Goal: Information Seeking & Learning: Compare options

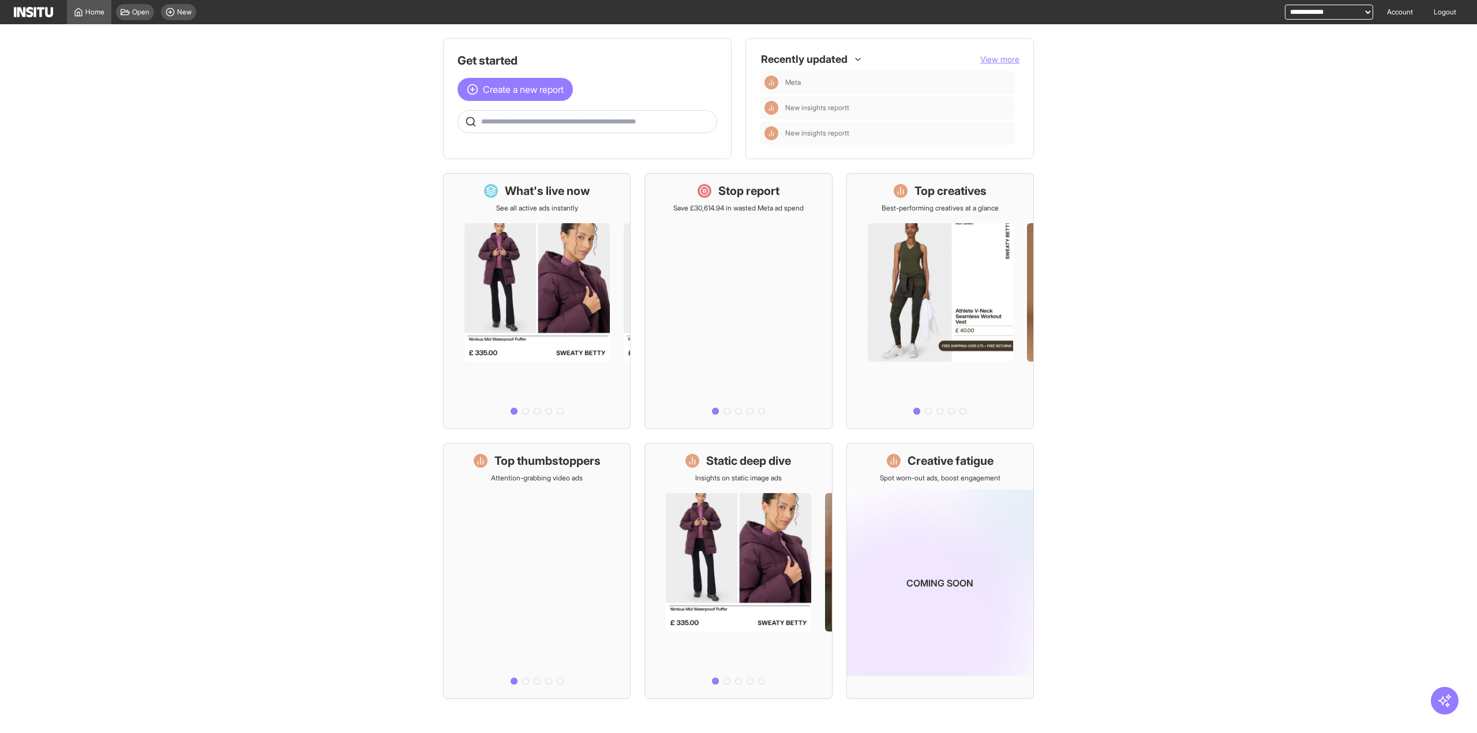
click at [1302, 14] on select "**********" at bounding box center [1329, 12] width 88 height 15
select select "**********"
click at [1285, 5] on select "**********" at bounding box center [1329, 12] width 88 height 15
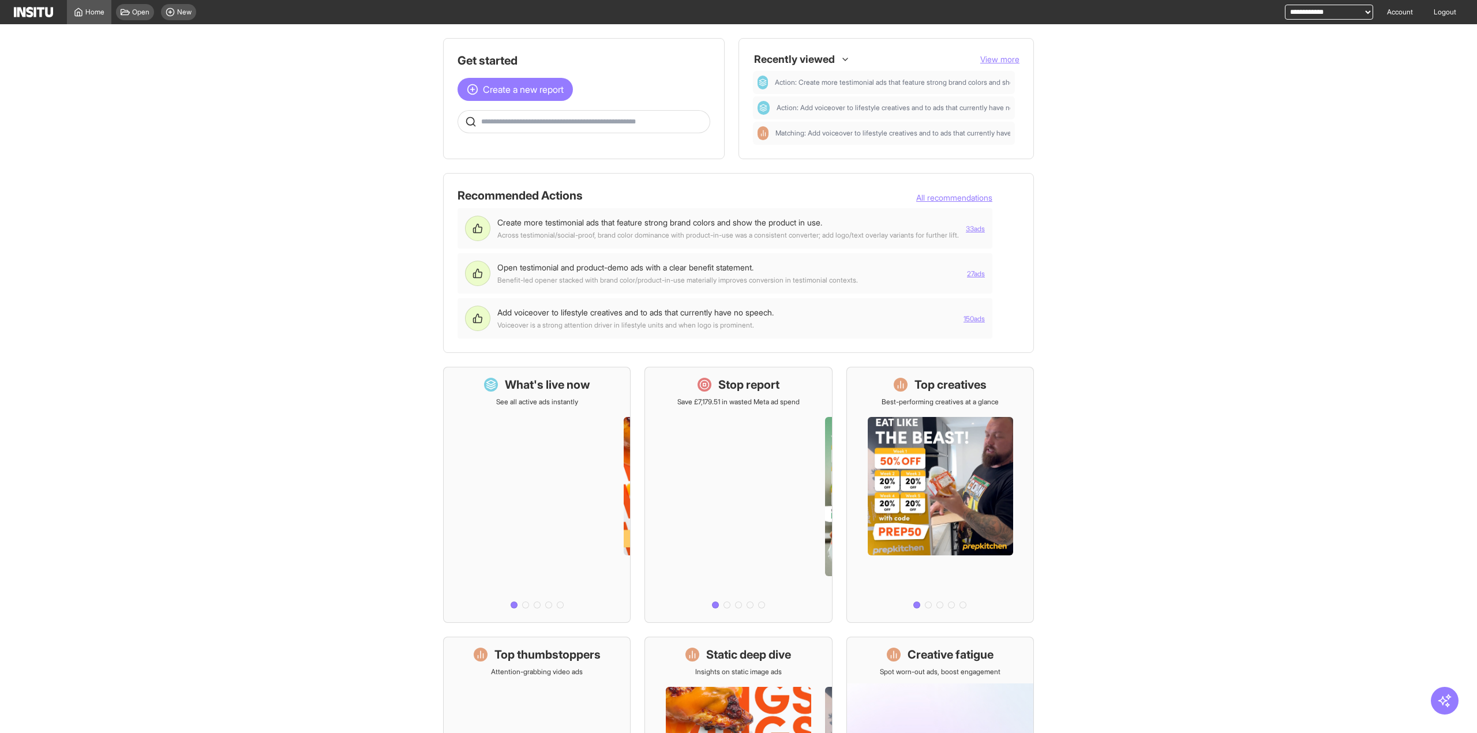
click at [992, 199] on button "All recommendations" at bounding box center [954, 198] width 76 height 12
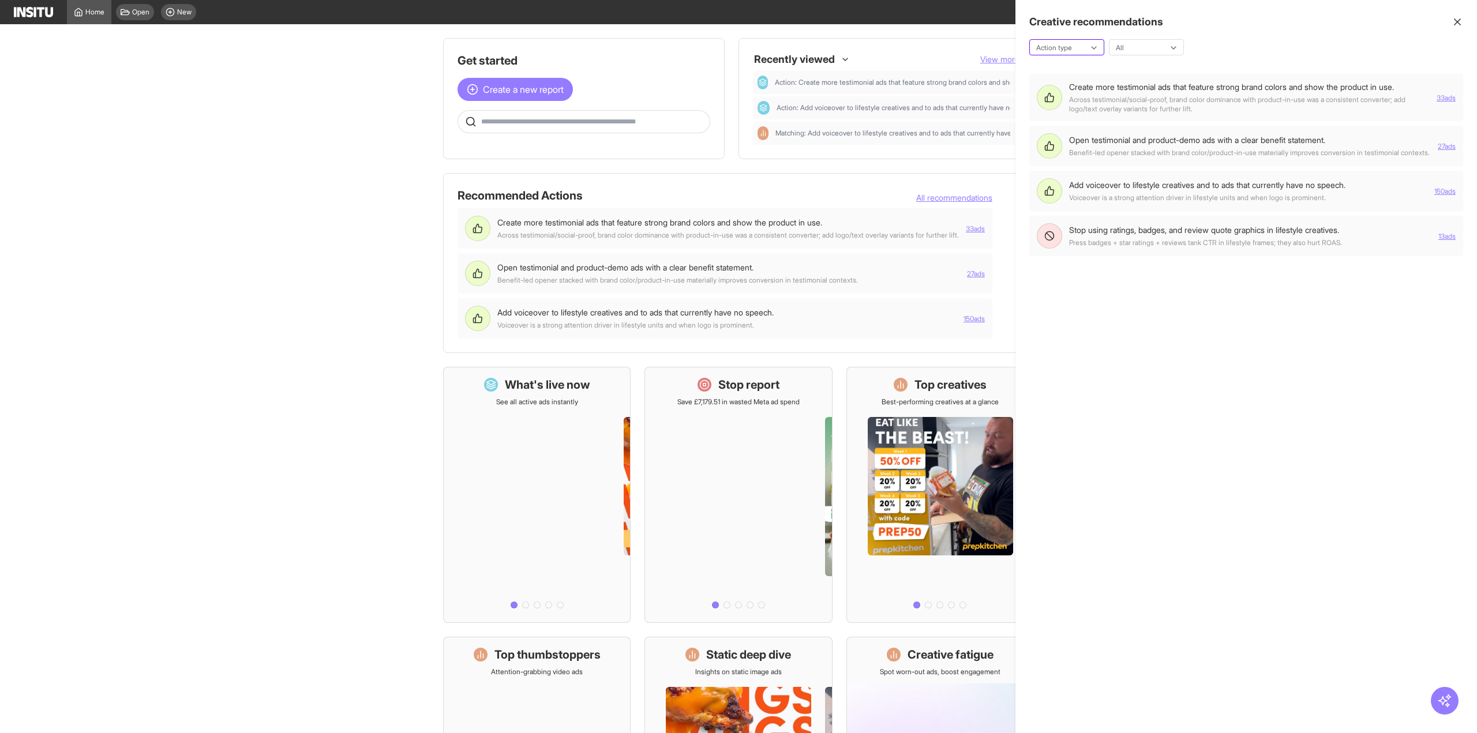
click at [1058, 42] on div at bounding box center [1058, 48] width 47 height 12
click at [1058, 43] on div at bounding box center [1058, 48] width 47 height 12
click at [1140, 48] on div at bounding box center [1138, 48] width 47 height 12
click at [1155, 106] on div "Across testimonial/social-proof, brand color dominance with product-in-use was …" at bounding box center [1249, 104] width 361 height 18
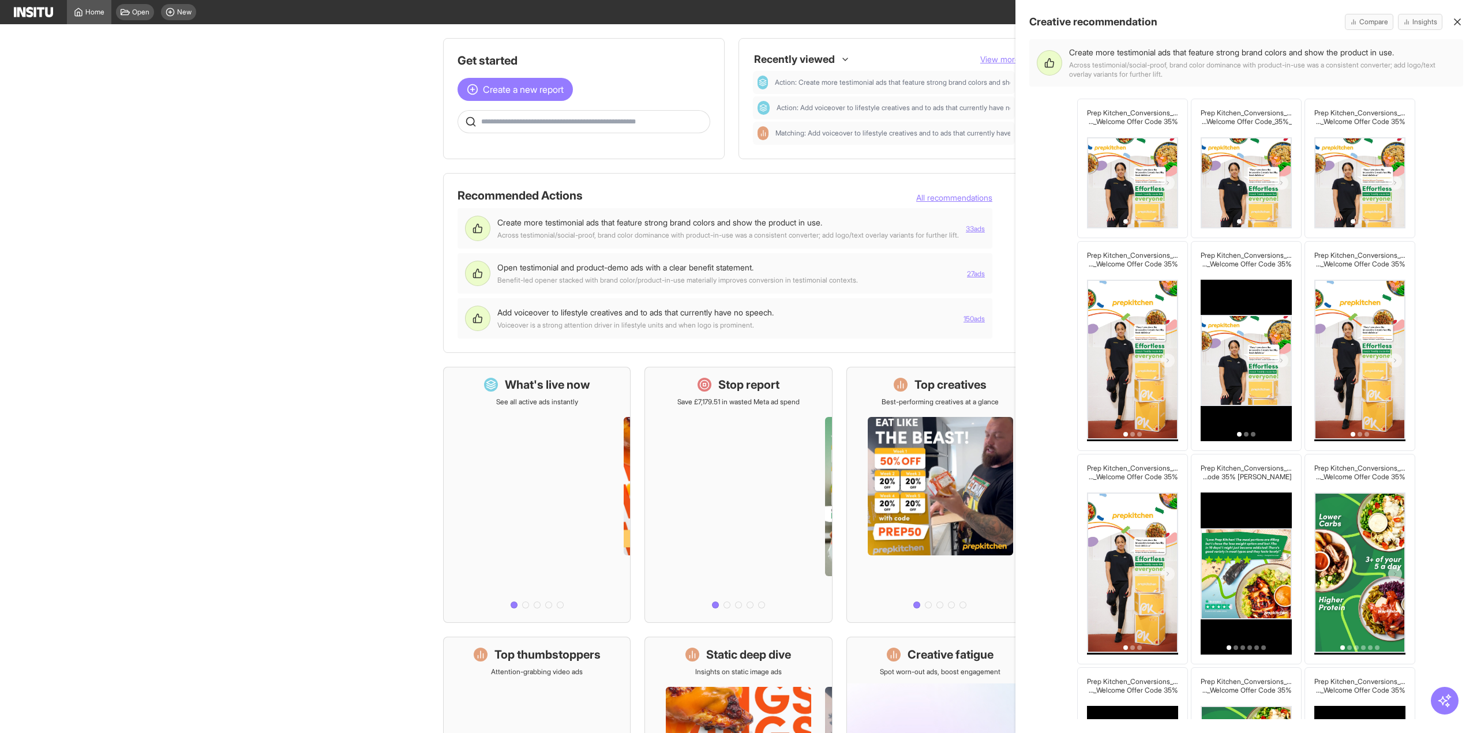
click at [1457, 17] on icon "button" at bounding box center [1458, 22] width 12 height 12
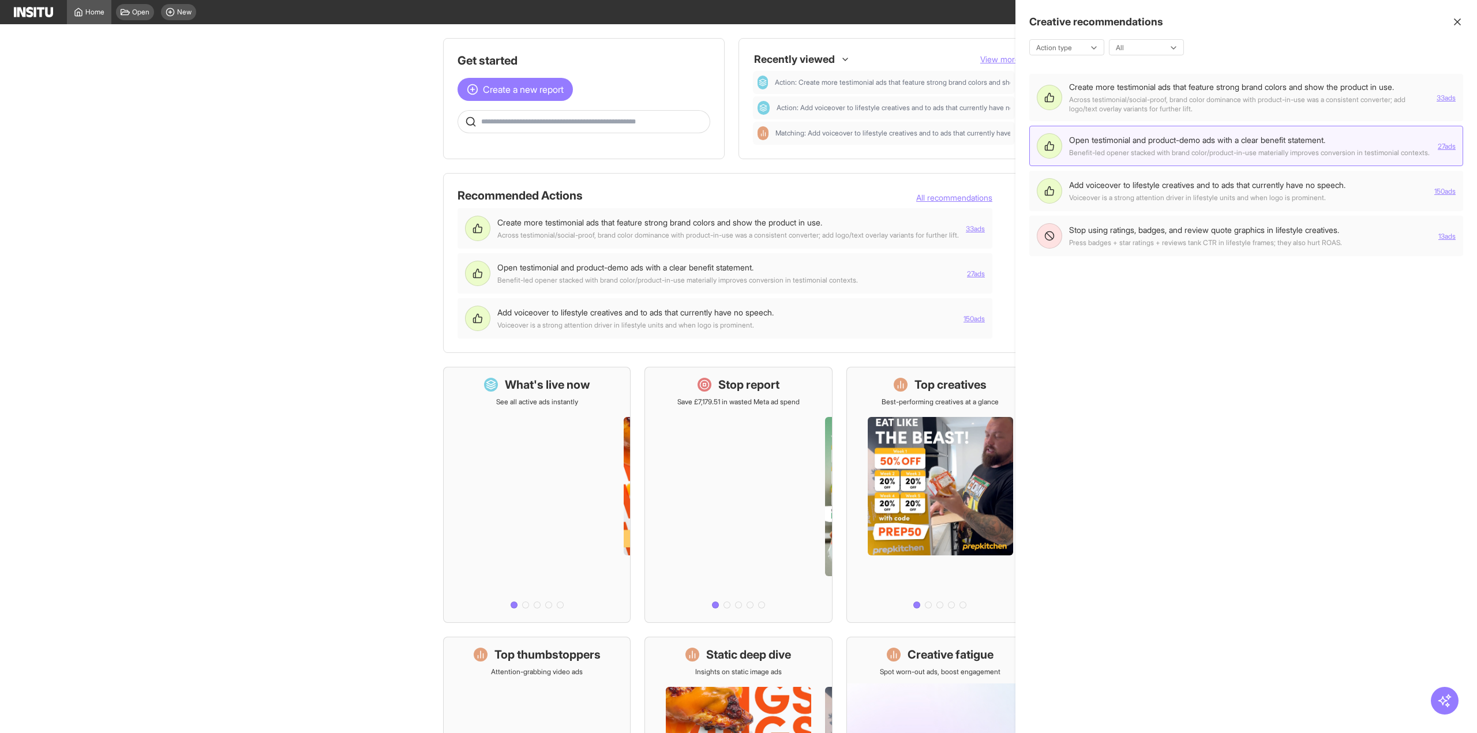
click at [1318, 158] on div "Benefit-led opener stacked with brand color/product-in-use materially improves …" at bounding box center [1249, 152] width 361 height 9
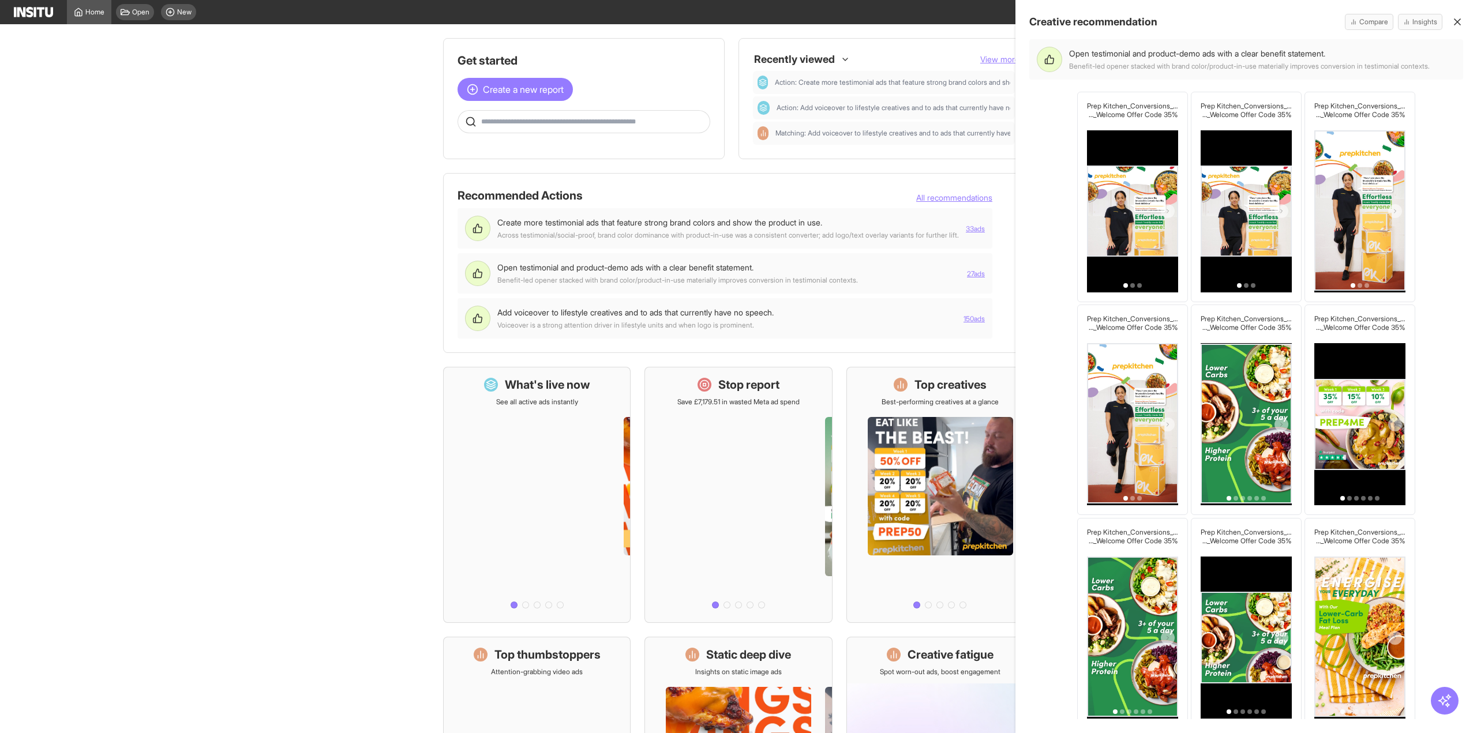
click at [1461, 22] on icon "button" at bounding box center [1458, 22] width 12 height 12
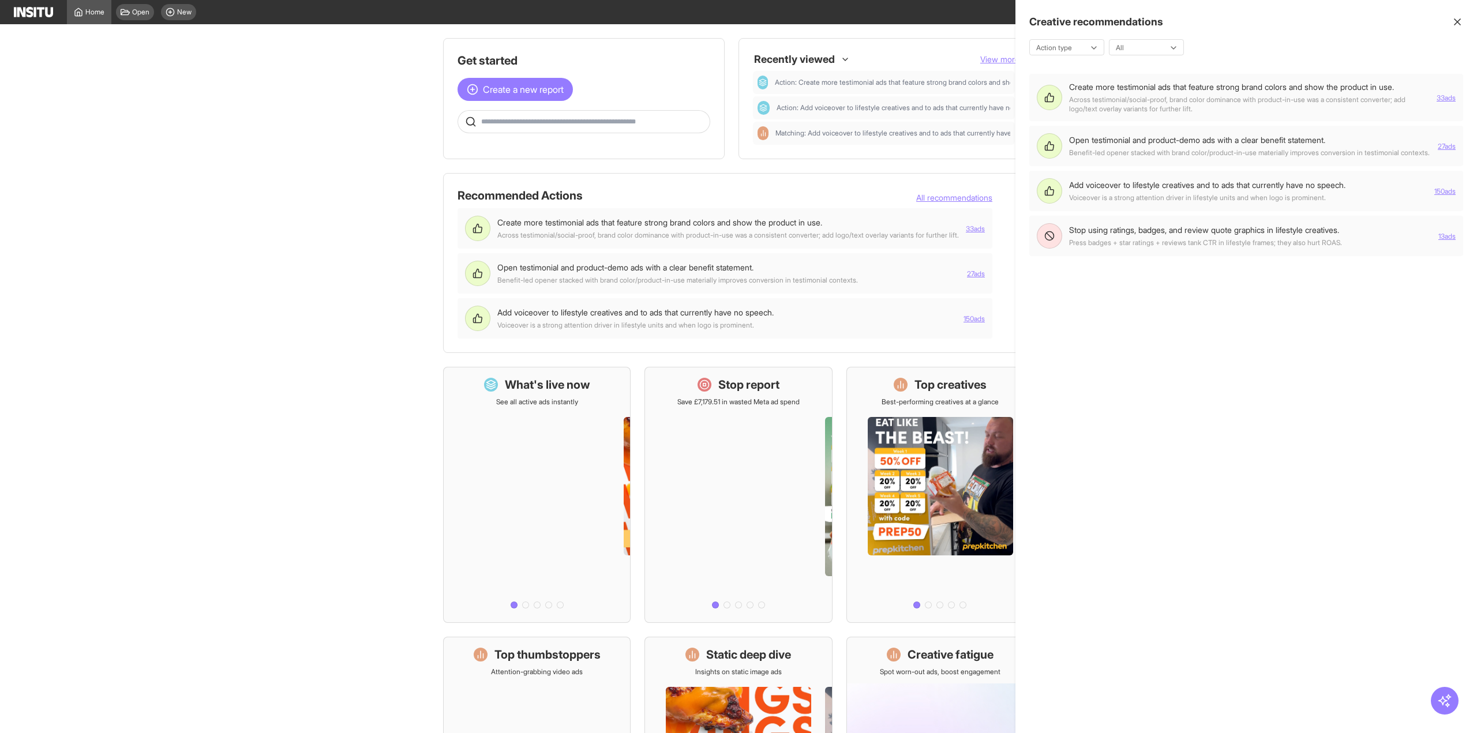
click at [824, 171] on div at bounding box center [738, 366] width 1477 height 733
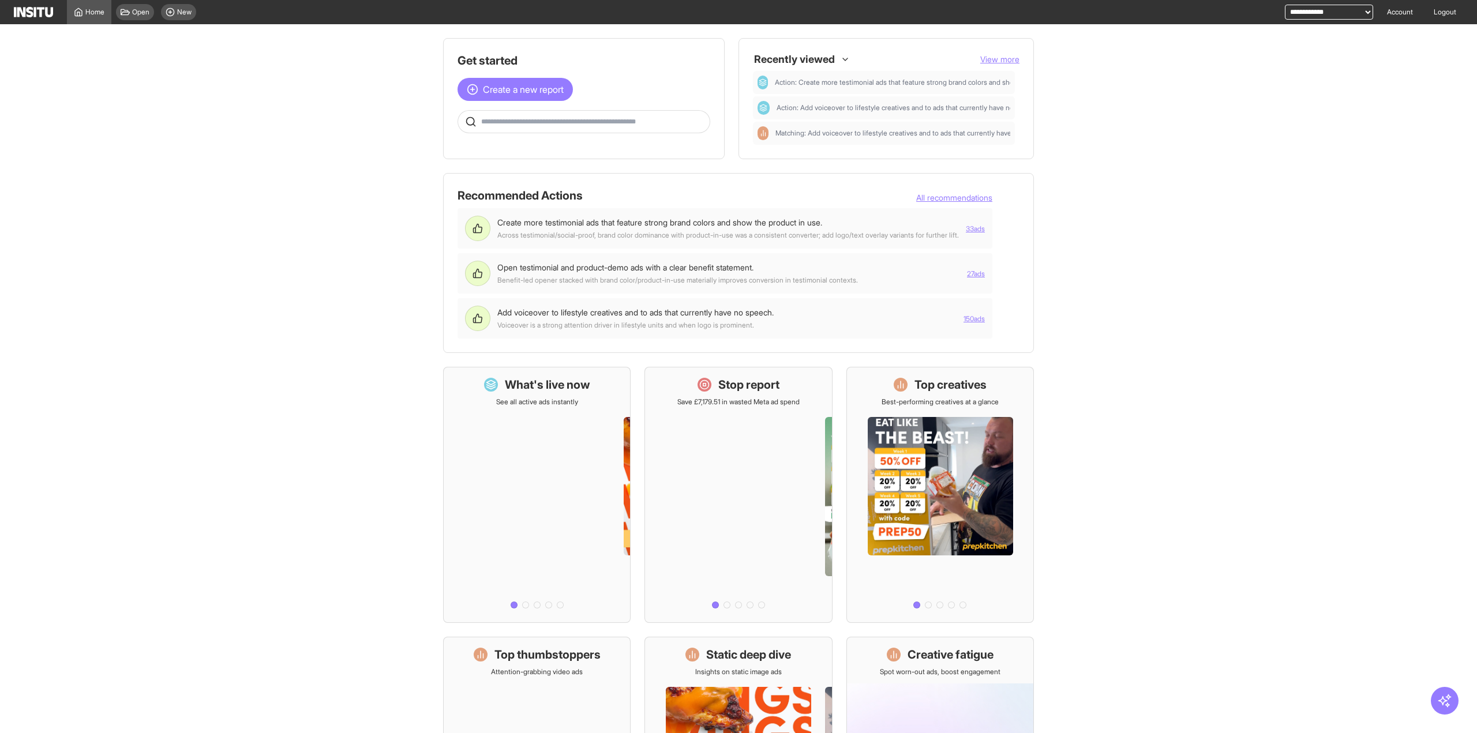
click at [962, 198] on button "All recommendations" at bounding box center [954, 198] width 76 height 12
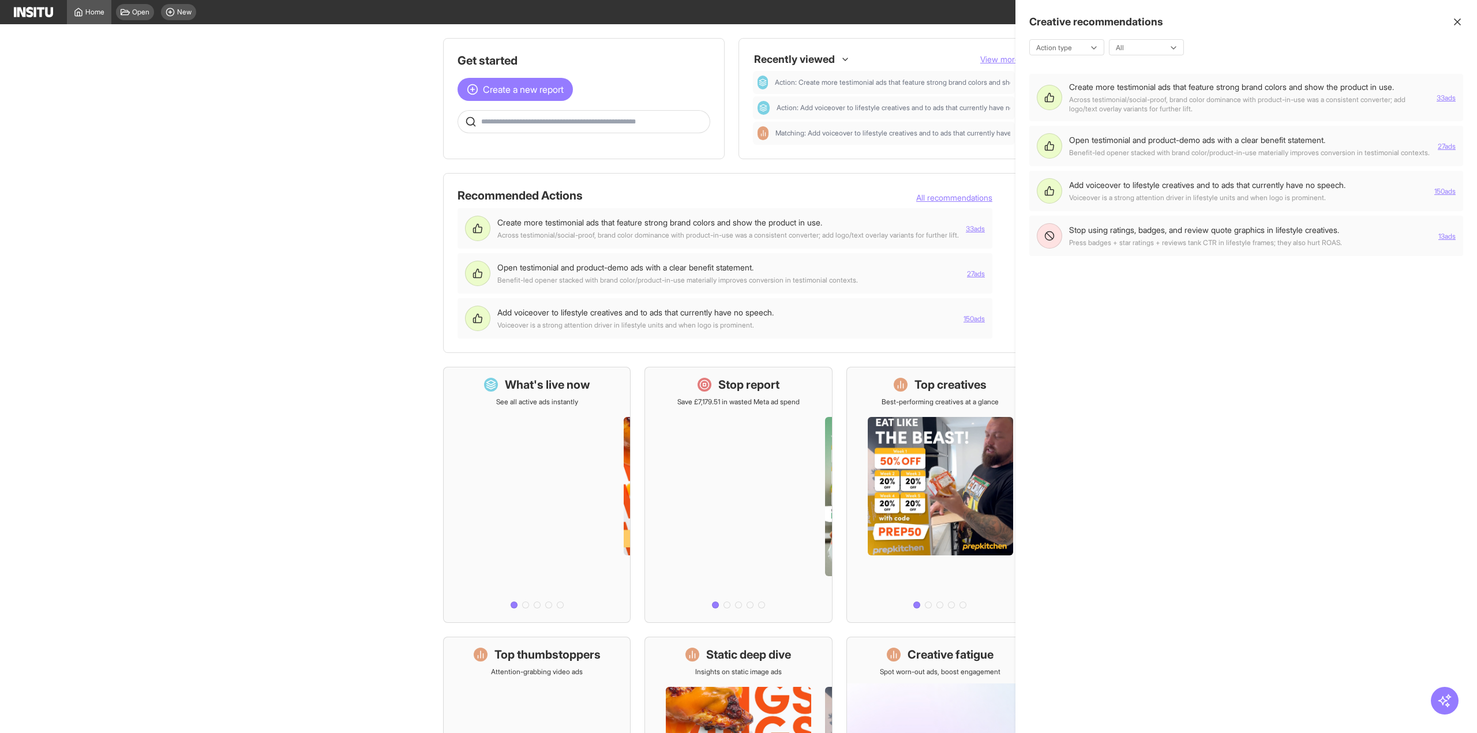
click at [962, 198] on div at bounding box center [738, 366] width 1477 height 733
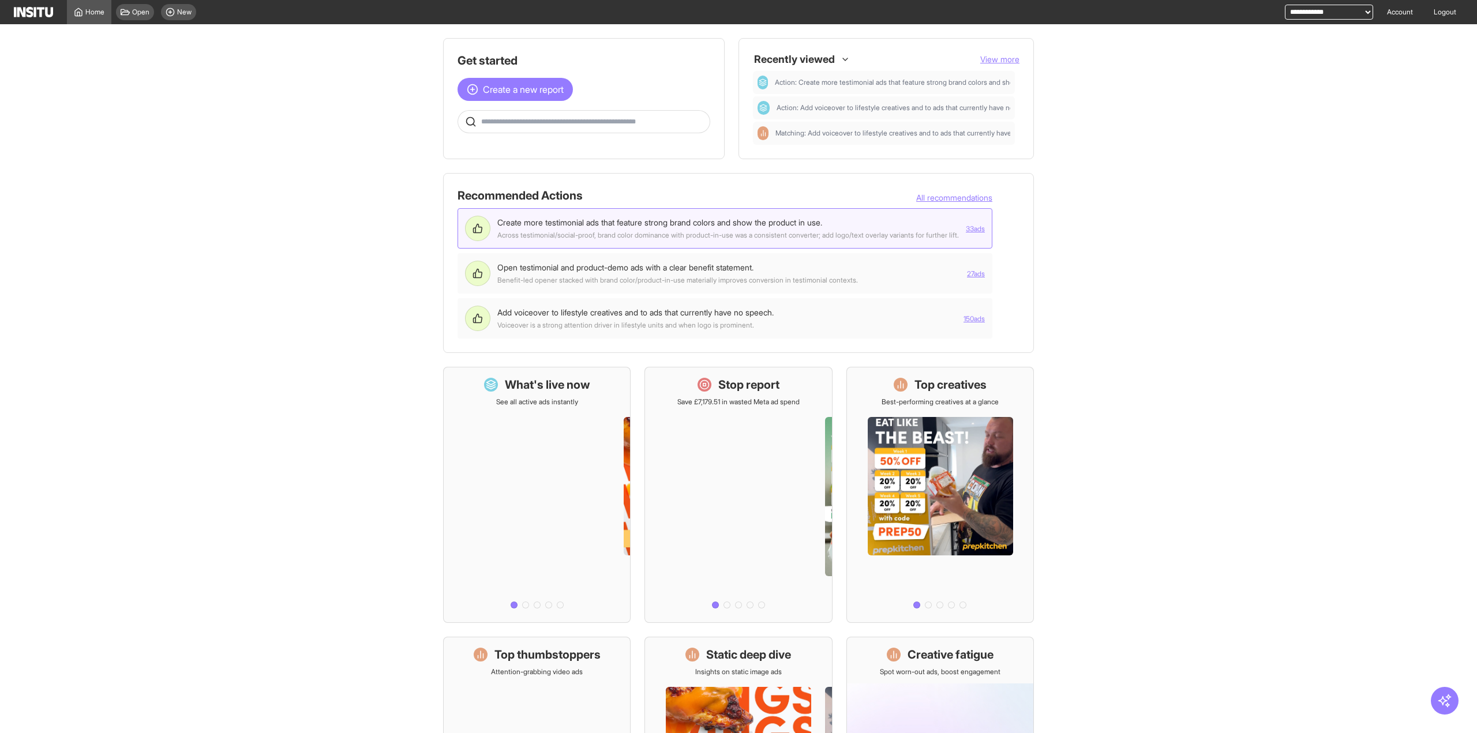
click at [985, 233] on button "33 ads" at bounding box center [975, 228] width 19 height 9
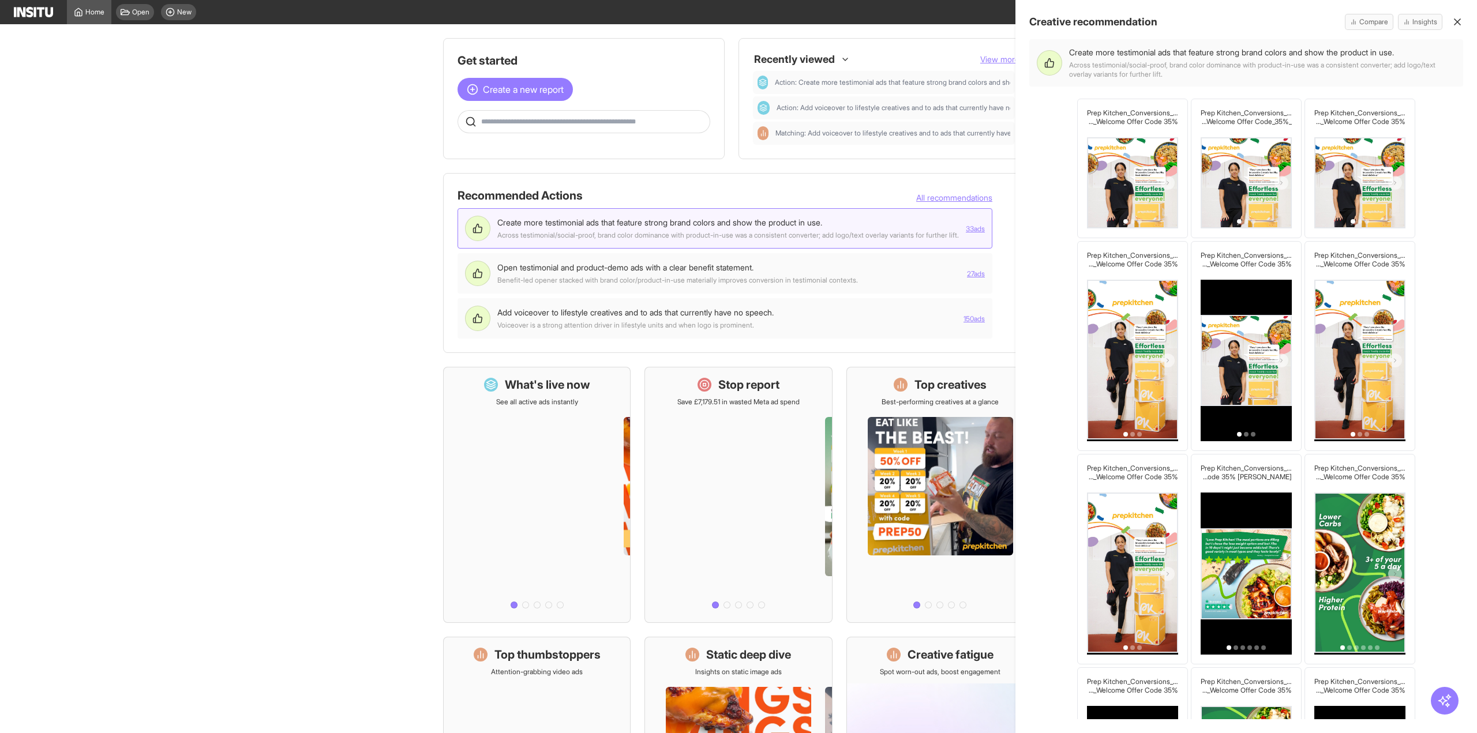
click at [1001, 233] on div at bounding box center [738, 366] width 1477 height 733
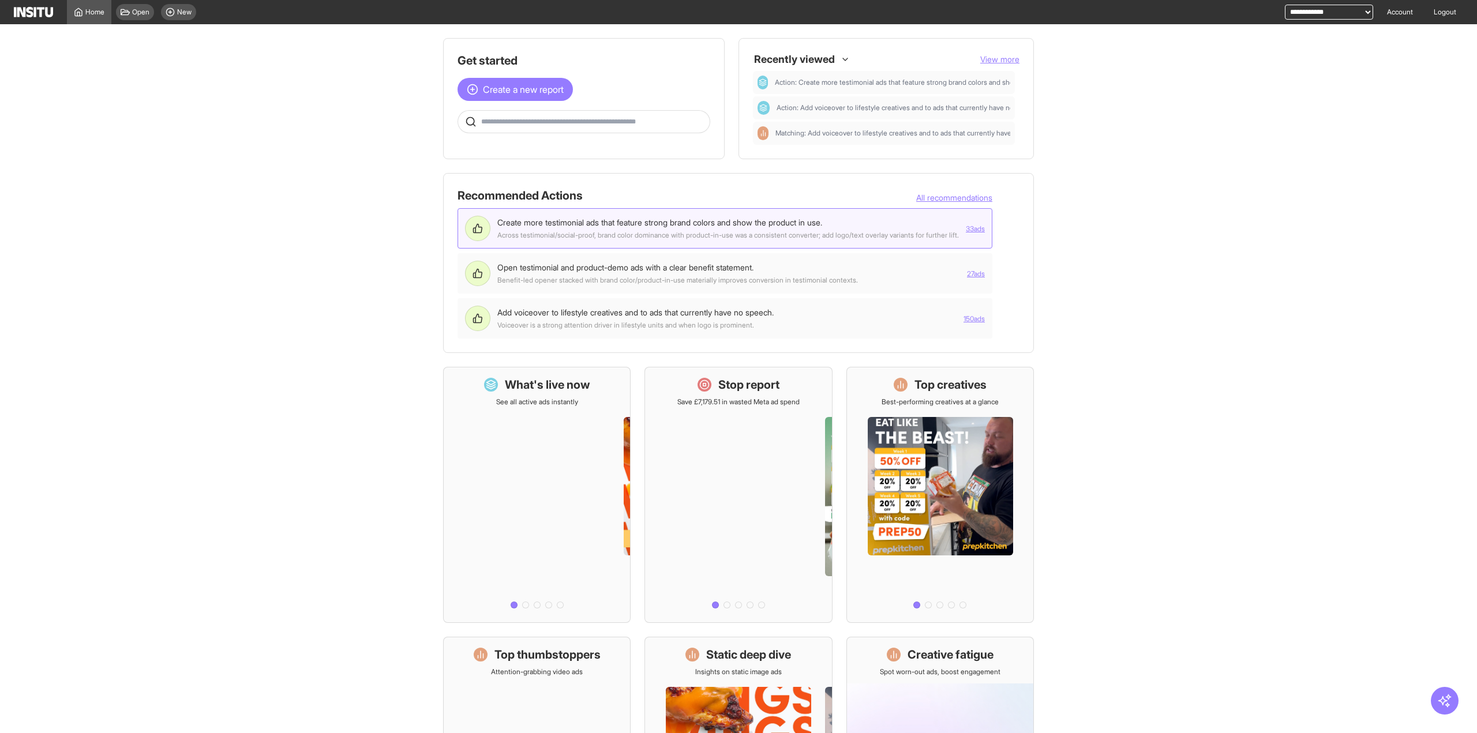
click at [985, 233] on button "33 ads" at bounding box center [975, 228] width 19 height 9
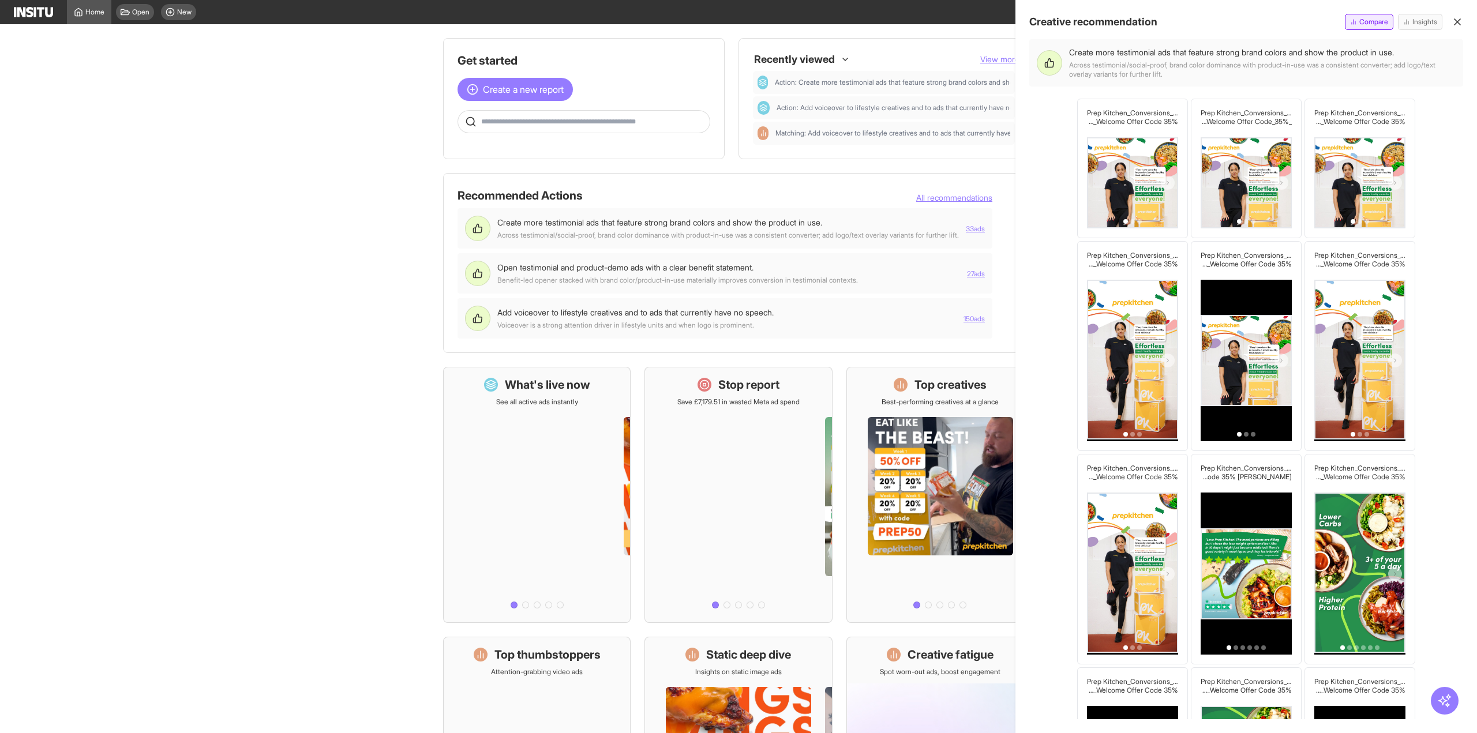
click at [1372, 17] on span "Compare" at bounding box center [1373, 21] width 29 height 9
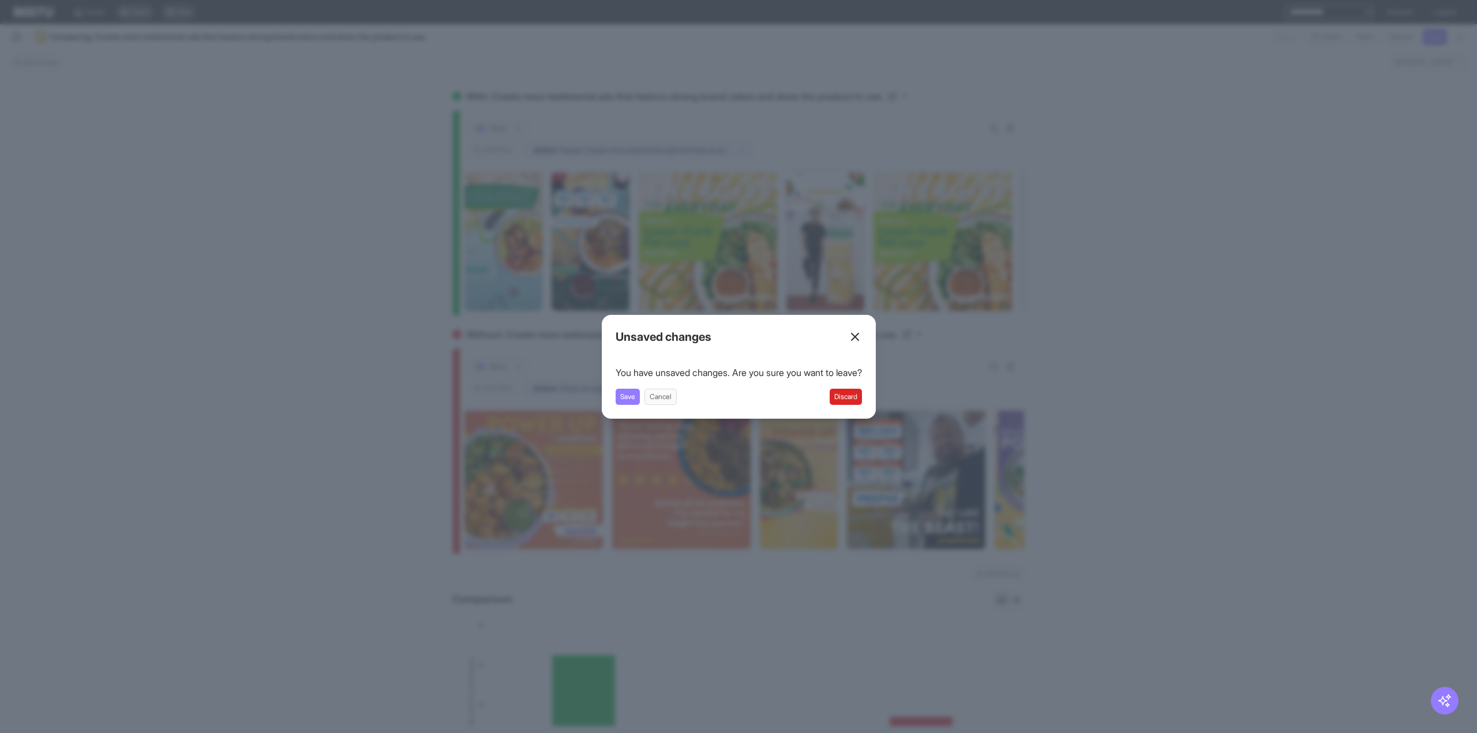
click at [857, 401] on button "Discard" at bounding box center [846, 397] width 32 height 16
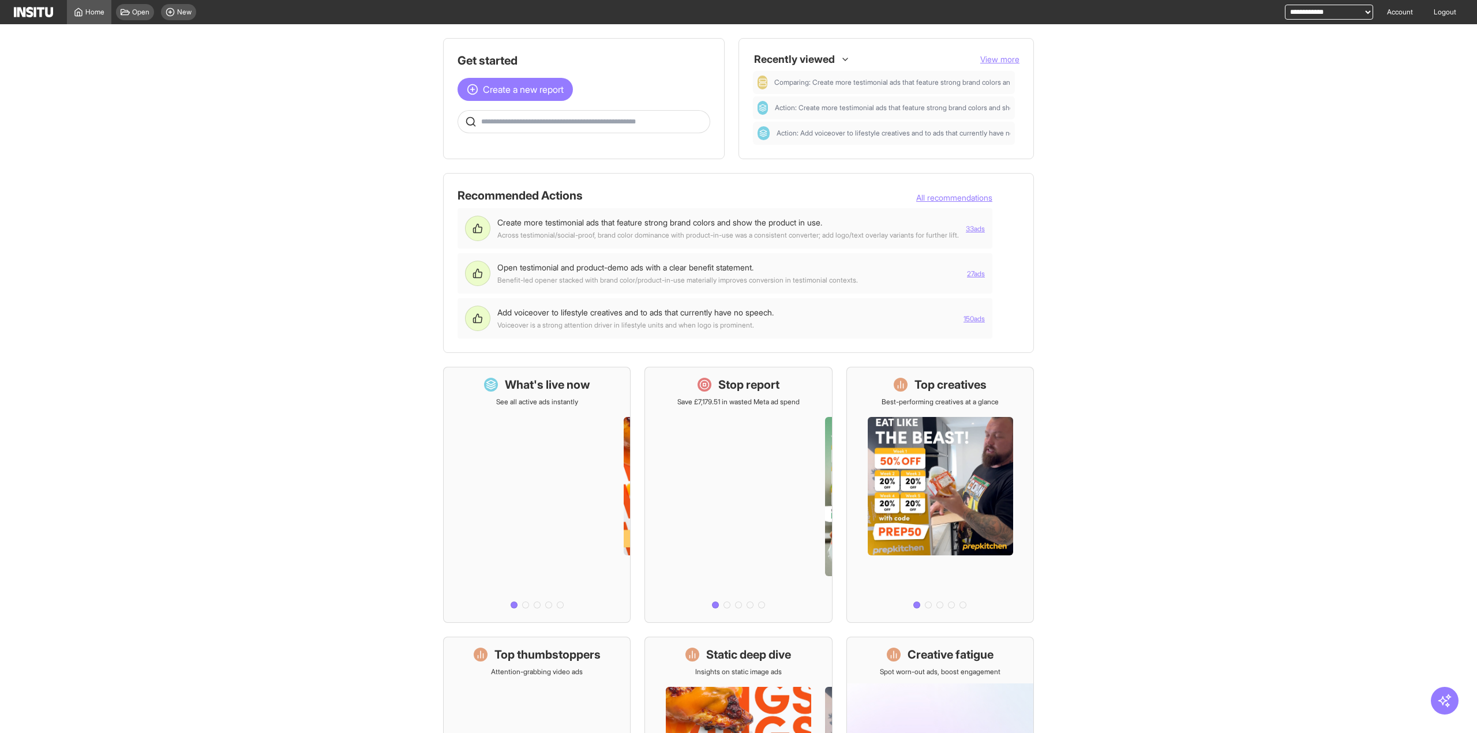
click at [992, 191] on div "Recommended Actions All recommendations" at bounding box center [725, 198] width 535 height 21
click at [992, 196] on button "All recommendations" at bounding box center [954, 198] width 76 height 12
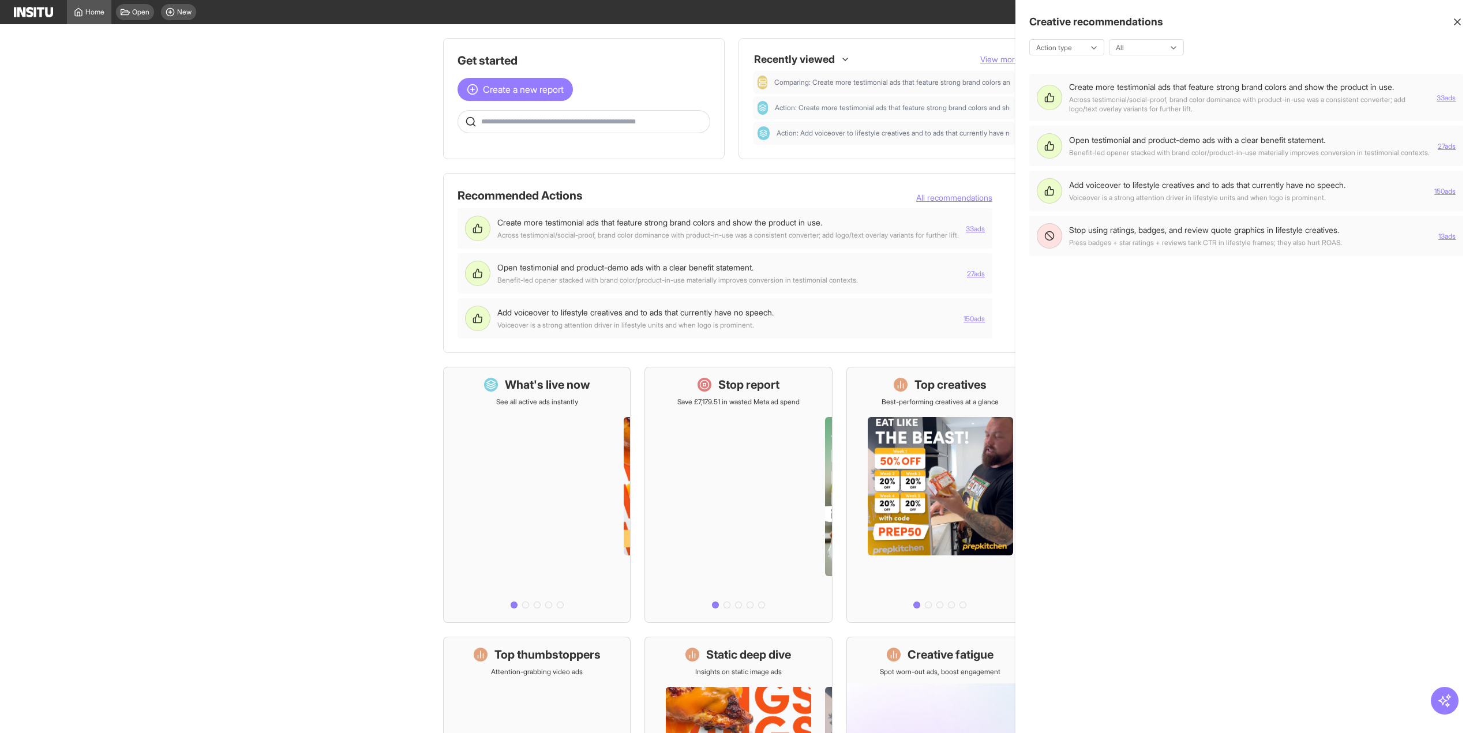
click at [1004, 200] on div at bounding box center [738, 366] width 1477 height 733
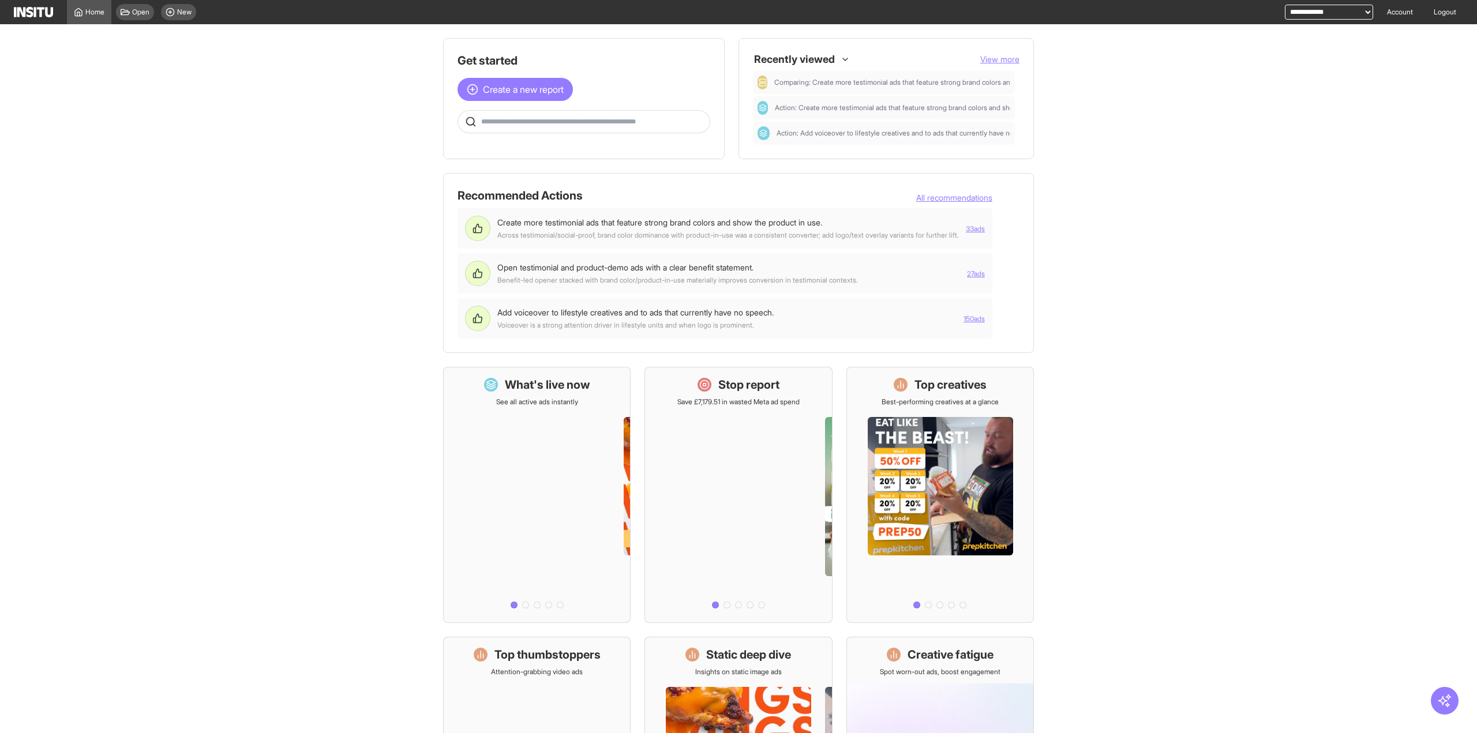
click at [992, 200] on button "All recommendations" at bounding box center [954, 198] width 76 height 12
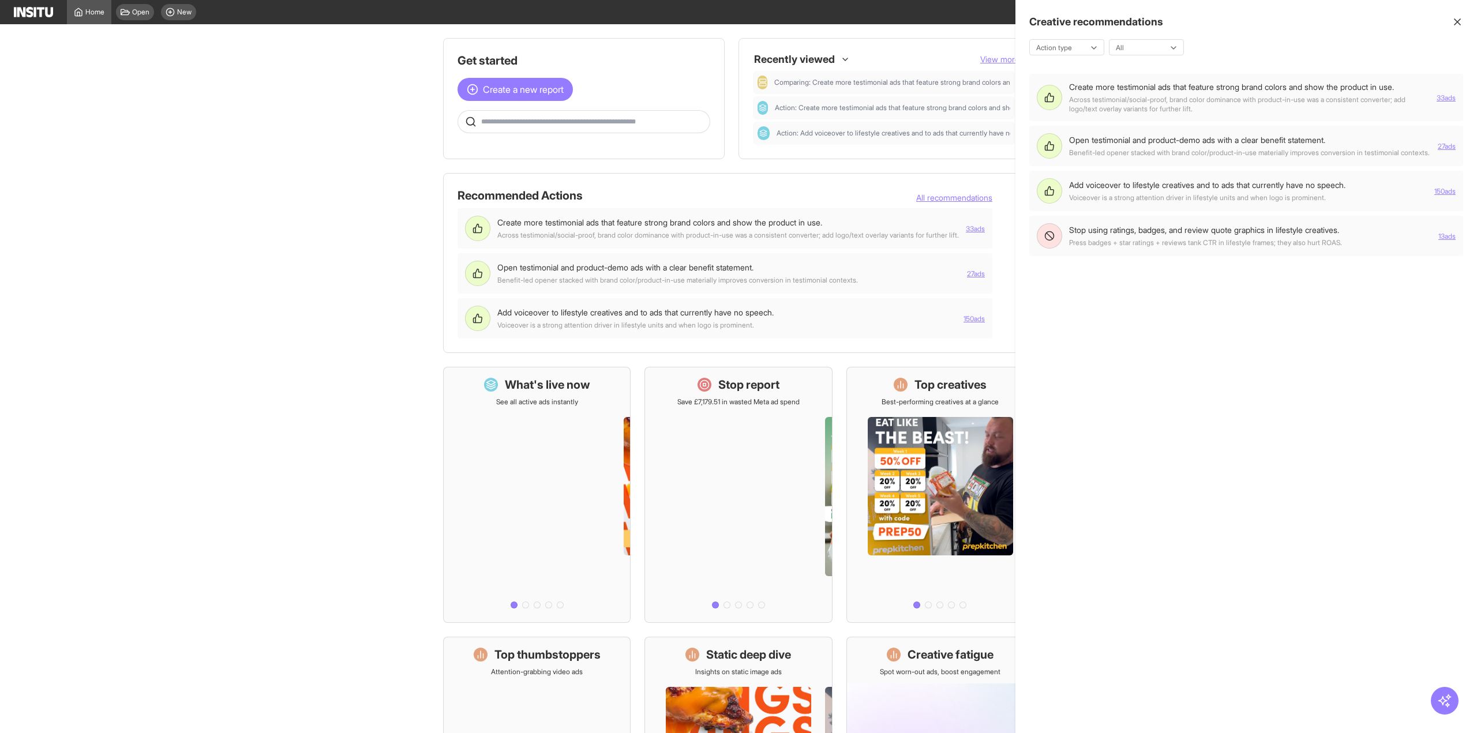
click at [1004, 200] on div at bounding box center [738, 366] width 1477 height 733
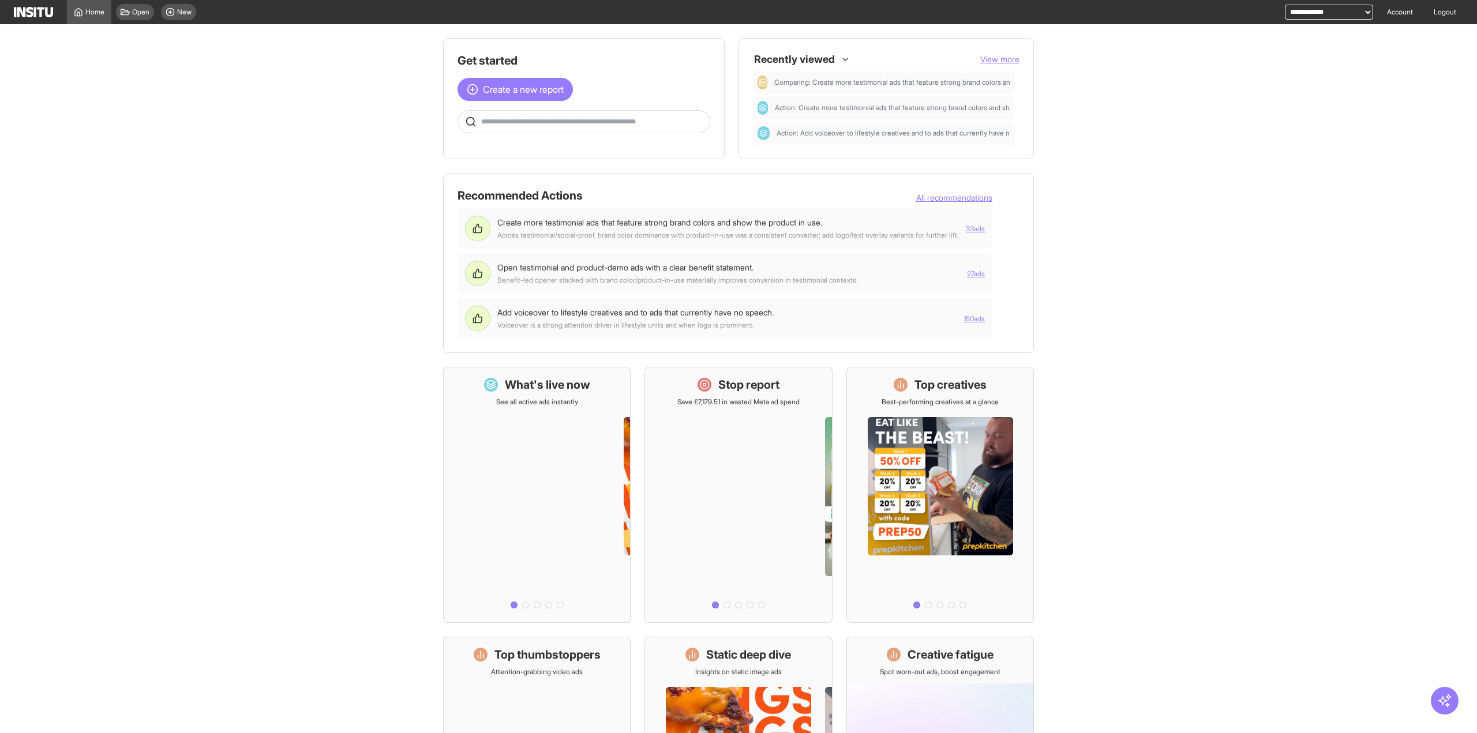
click at [393, 245] on main "Get started Create a new report Ask questions like: Which campaigns had the hig…" at bounding box center [738, 378] width 1477 height 709
click at [985, 230] on button "33 ads" at bounding box center [975, 228] width 19 height 9
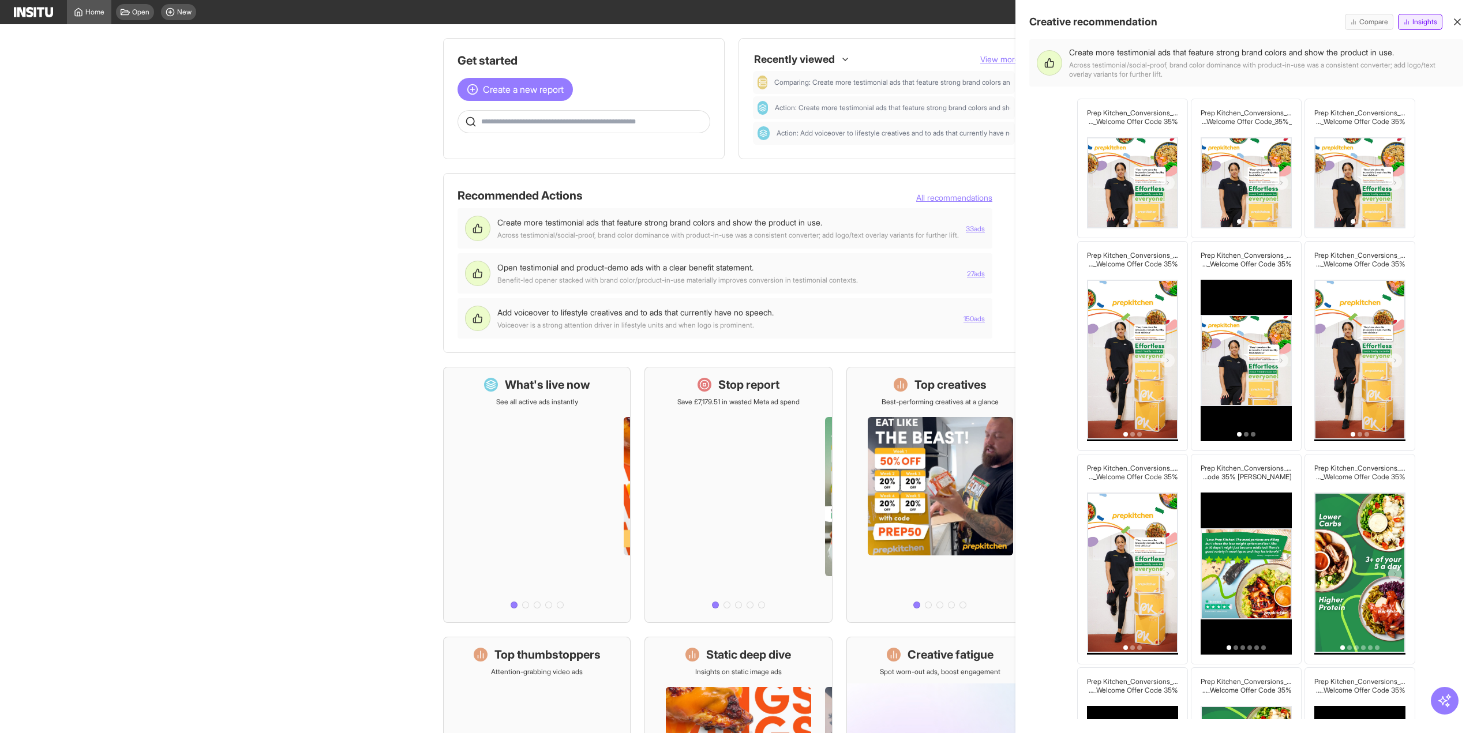
click at [1421, 21] on span "Insights" at bounding box center [1424, 21] width 25 height 9
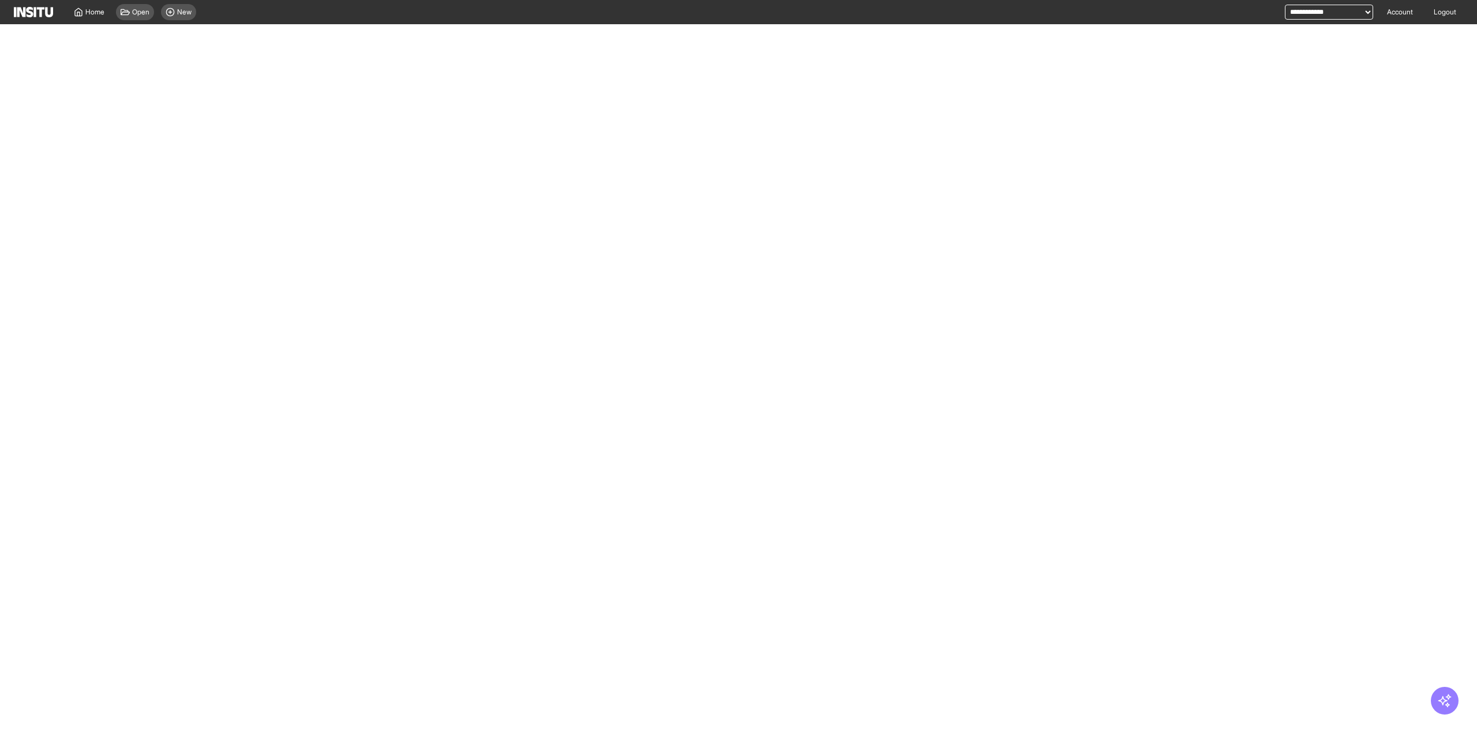
select select "**"
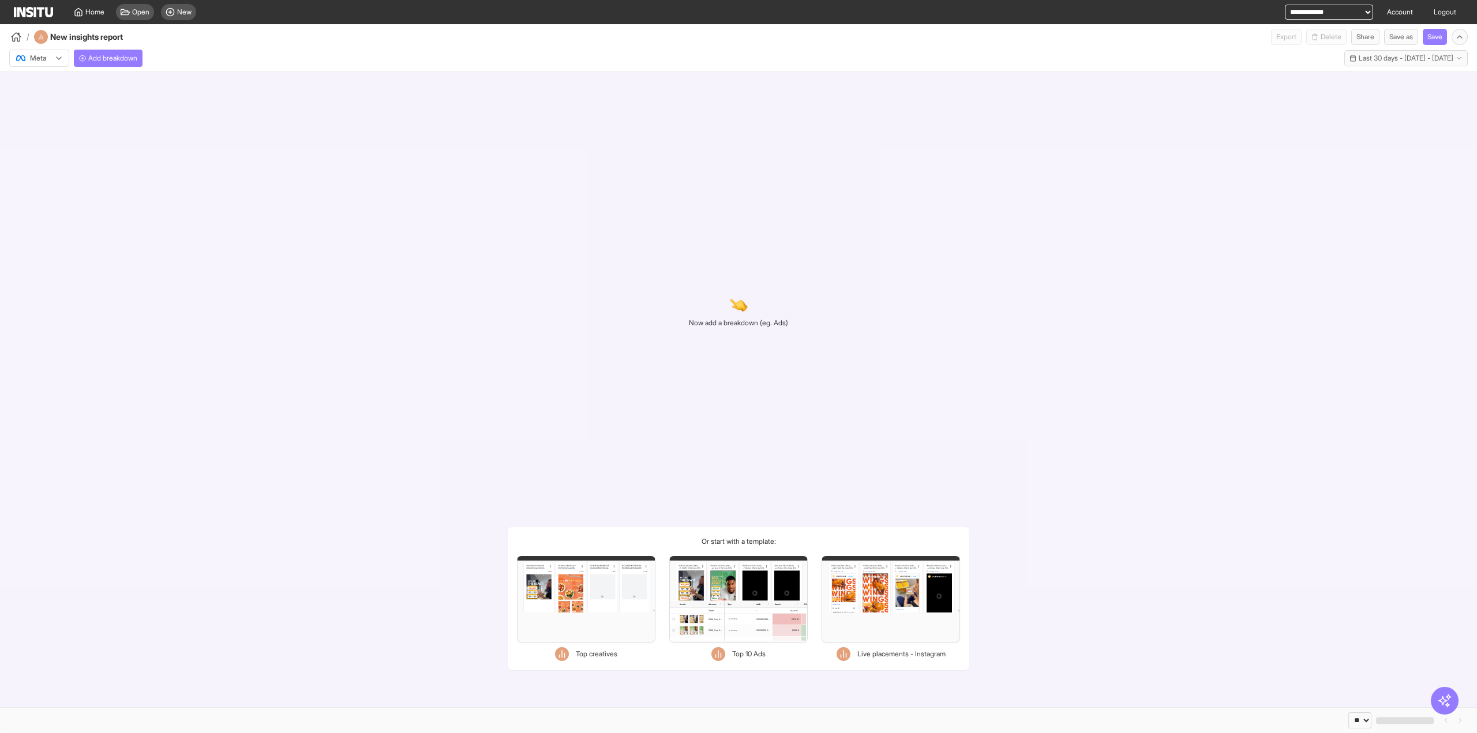
click at [388, 296] on div "Now add a breakdown (eg. Ads) Or start with a template: Filters Format Static V…" at bounding box center [738, 389] width 1477 height 635
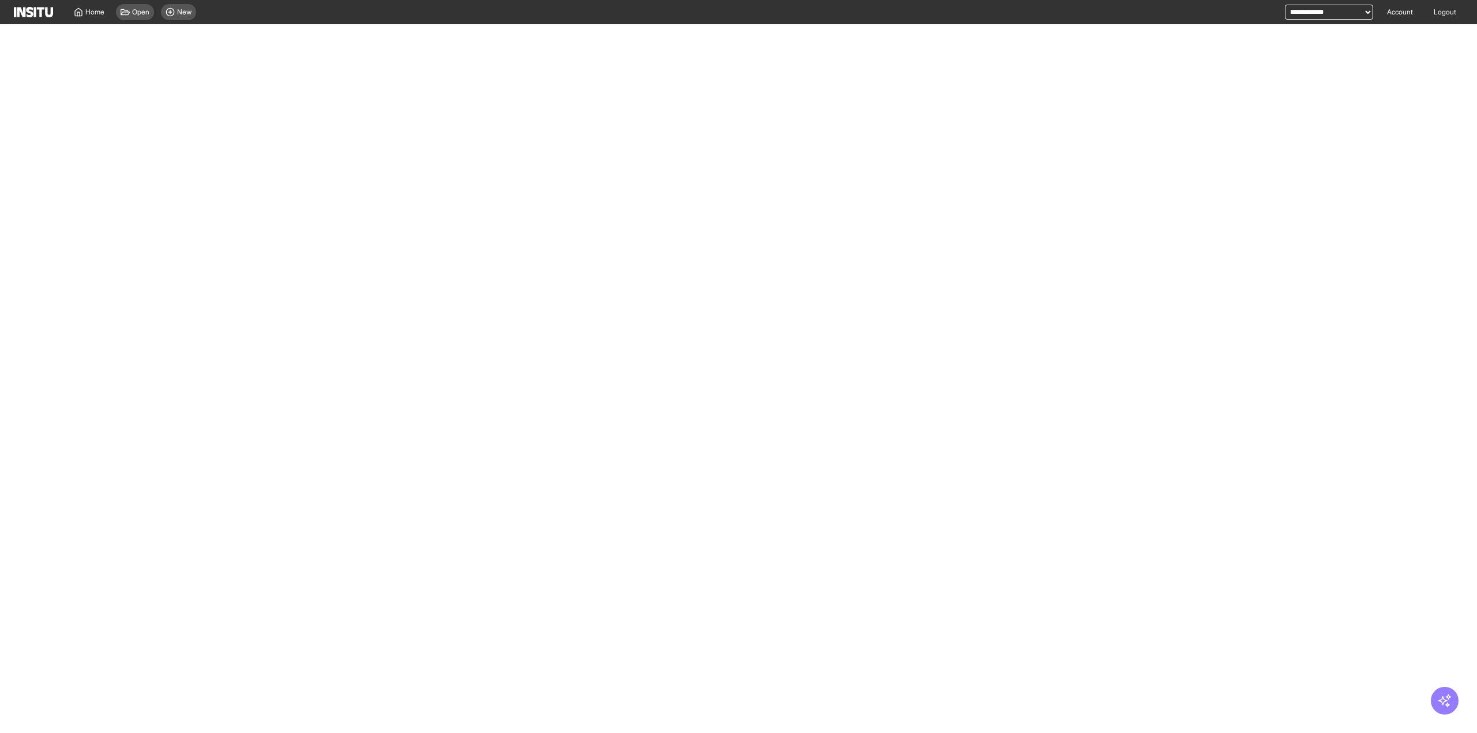
select select "**"
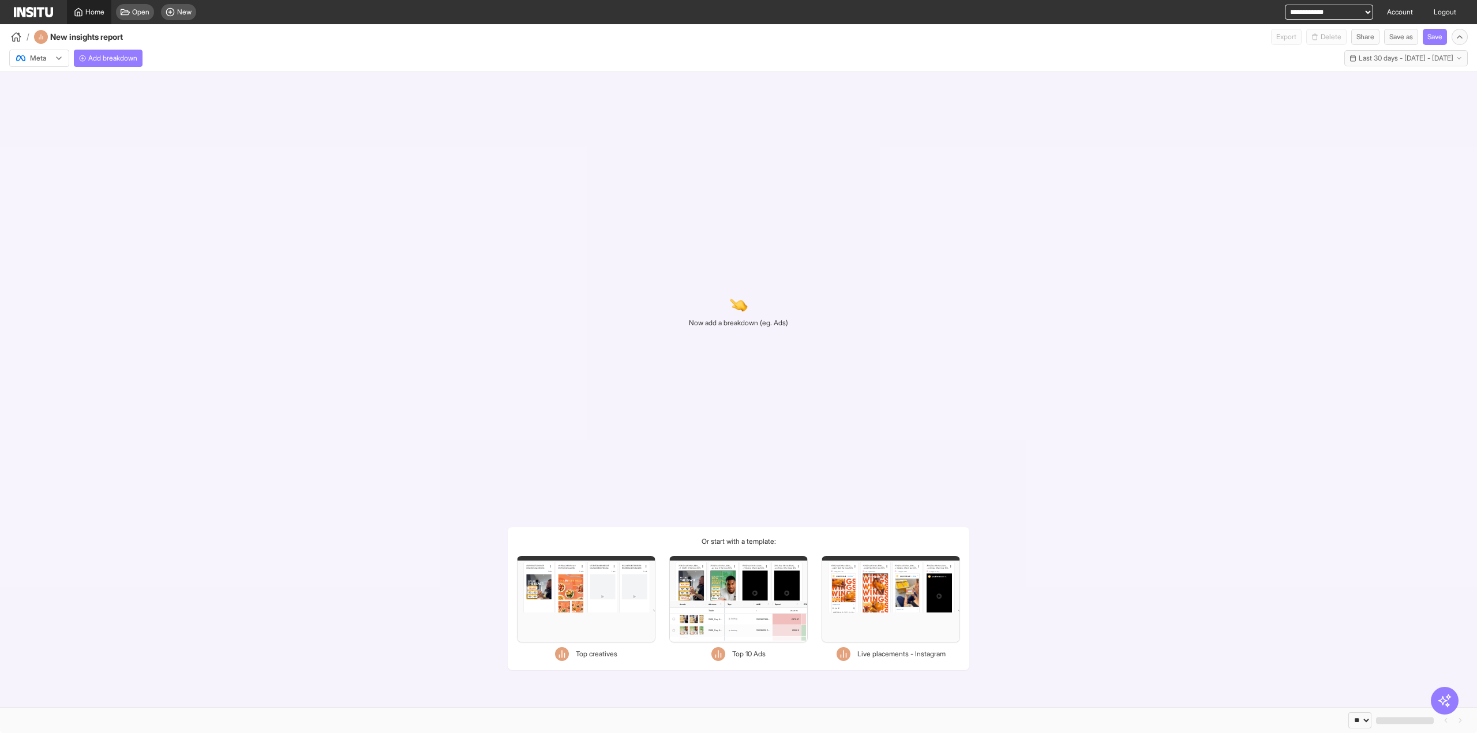
click at [88, 19] on link "Home" at bounding box center [89, 12] width 44 height 24
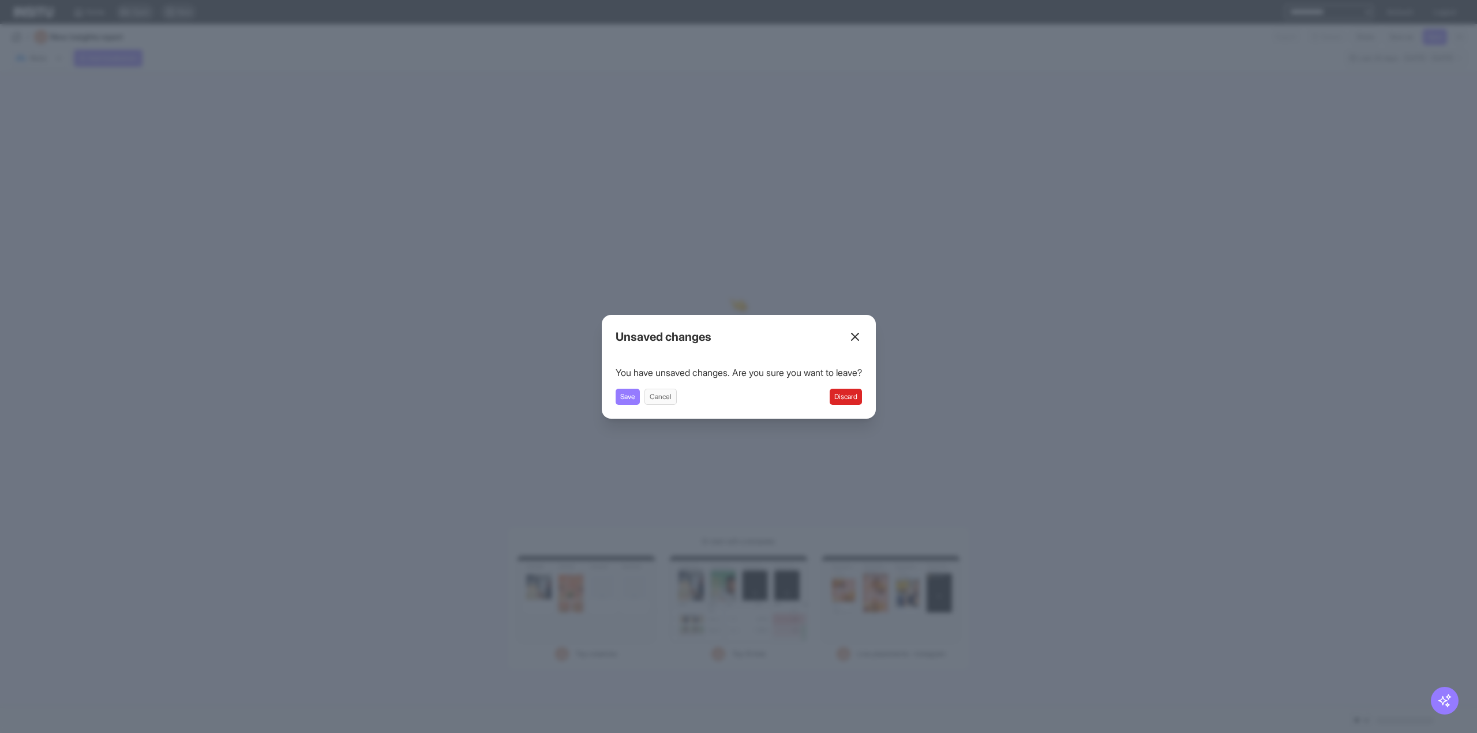
click at [854, 402] on button "Discard" at bounding box center [846, 397] width 32 height 16
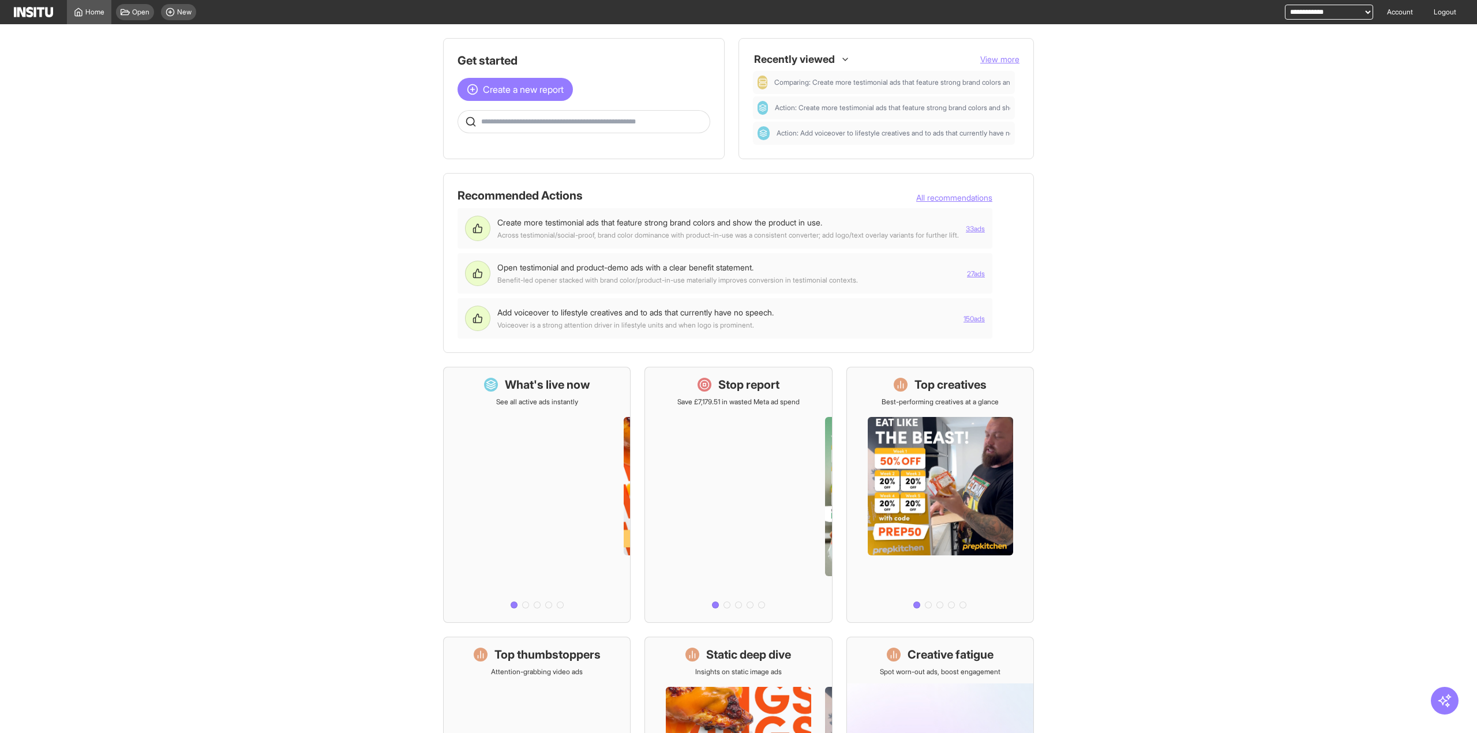
click at [313, 602] on main "Get started Create a new report Ask questions like: Which campaigns had the hig…" at bounding box center [738, 378] width 1477 height 709
click at [335, 233] on main "Get started Create a new report Ask questions like: Which campaigns had the hig…" at bounding box center [738, 378] width 1477 height 709
click at [980, 227] on li "Create more testimonial ads that feature strong brand colors and show the produ…" at bounding box center [725, 228] width 535 height 40
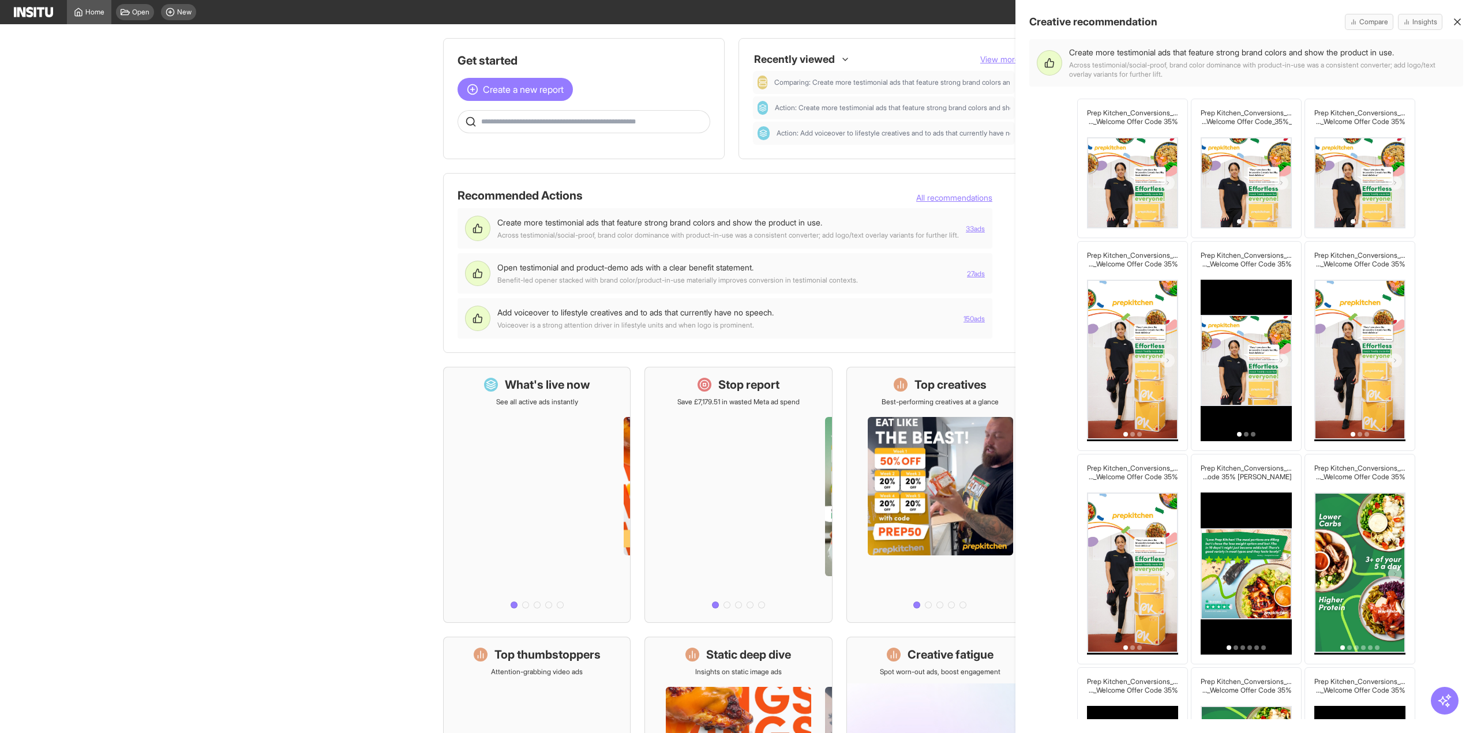
click at [1122, 170] on div at bounding box center [1132, 182] width 91 height 91
click at [1289, 138] on div "Prep Kitchen_Conversions_Lapsed Customer Retargeting _KJT Effortless 1_Brand Co…" at bounding box center [1246, 169] width 111 height 140
click at [1427, 21] on span "Insights" at bounding box center [1424, 21] width 25 height 9
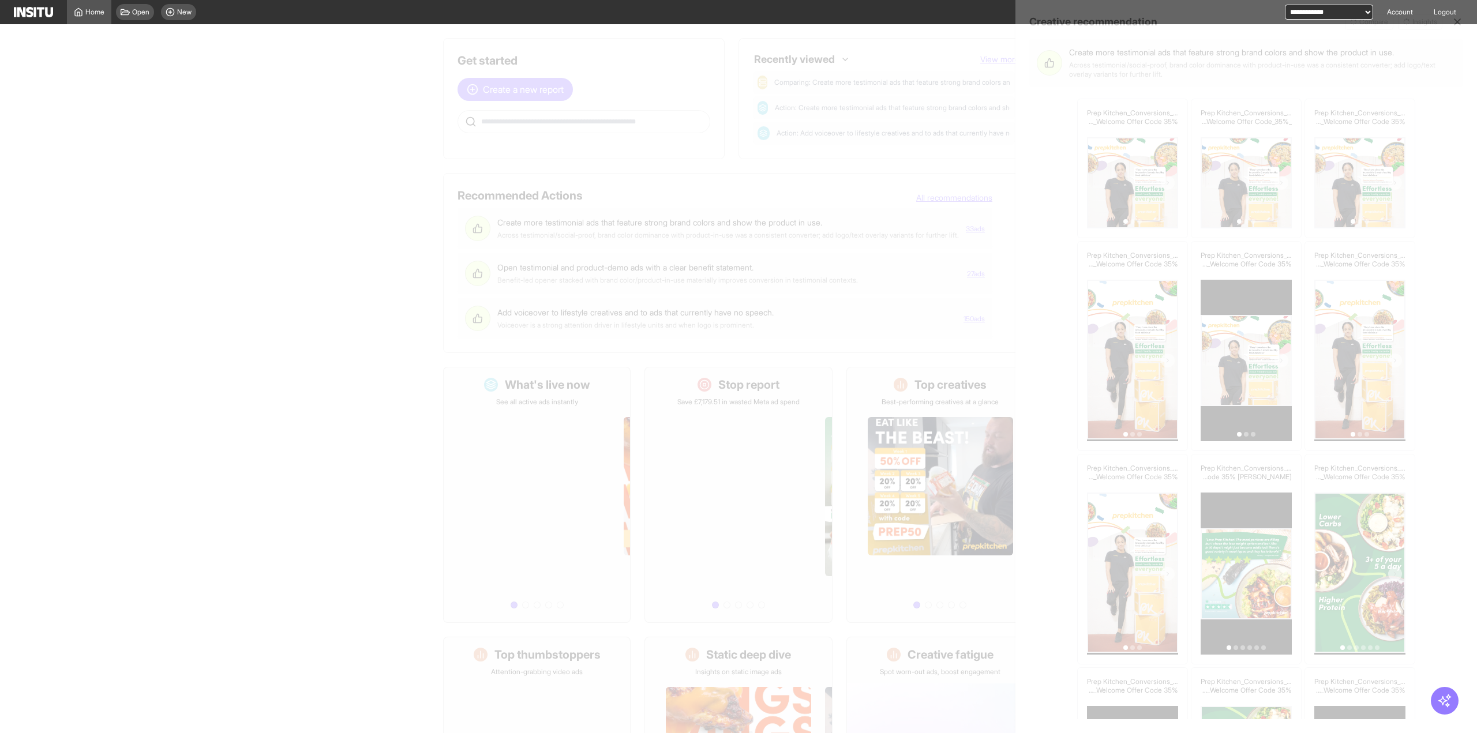
select select "**"
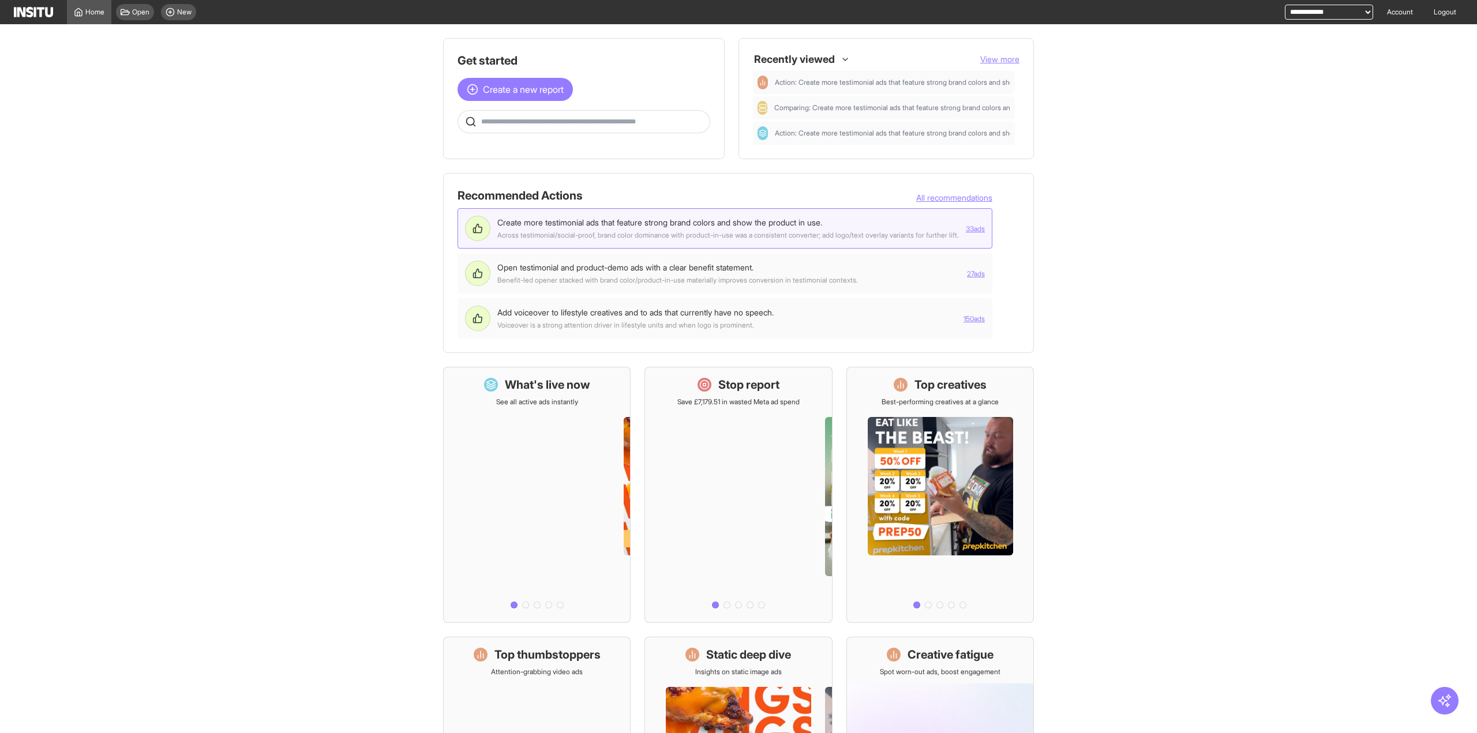
click at [992, 239] on li "Create more testimonial ads that feature strong brand colors and show the produ…" at bounding box center [725, 228] width 535 height 40
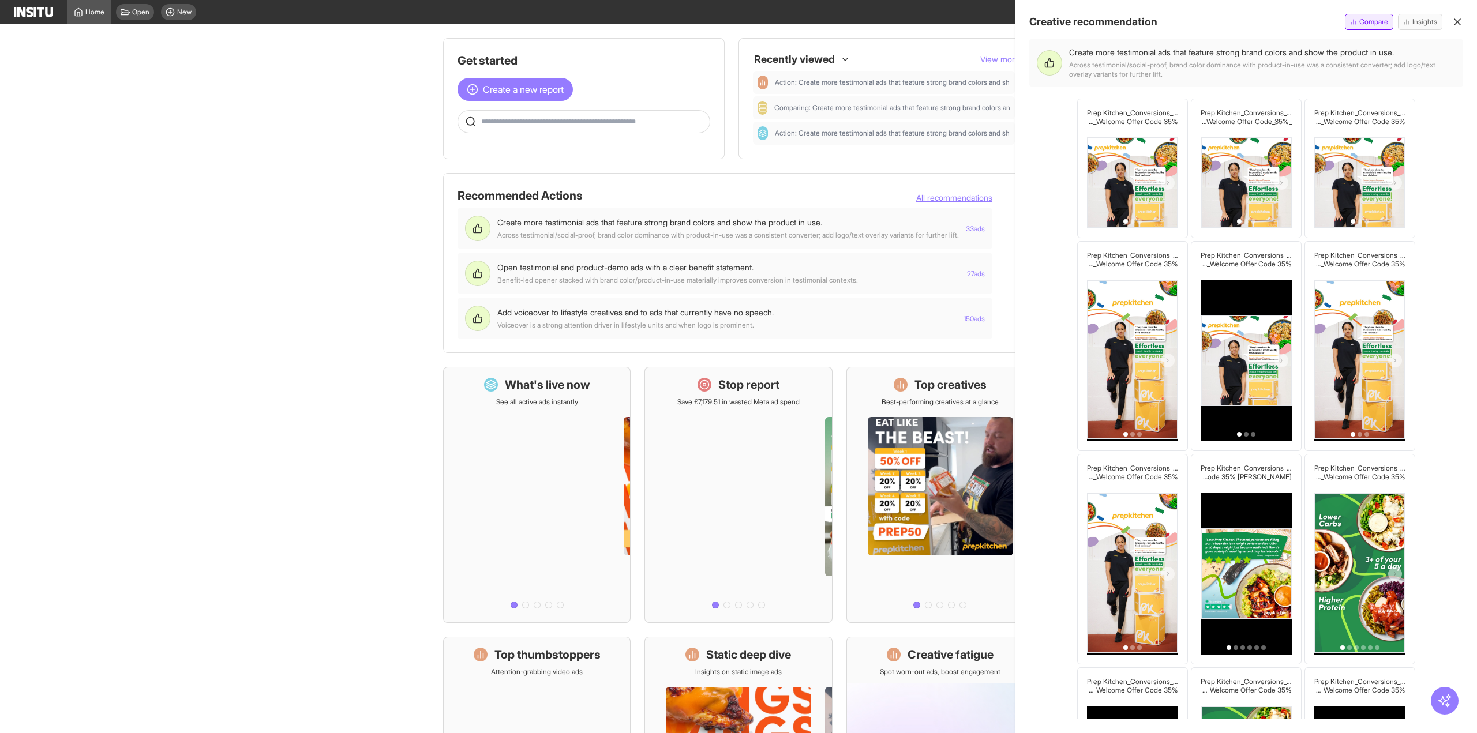
click at [1379, 23] on span "Compare" at bounding box center [1373, 21] width 29 height 9
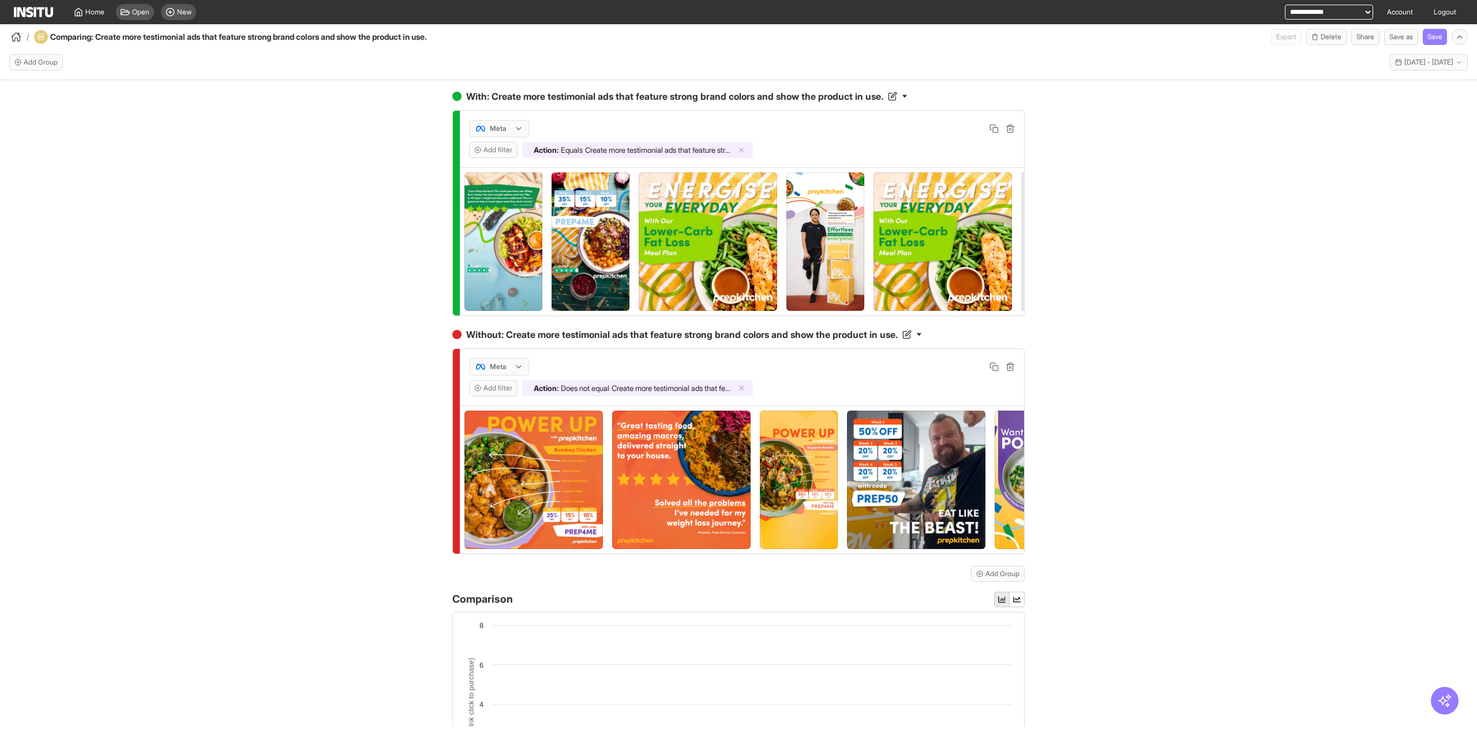
scroll to position [291, 0]
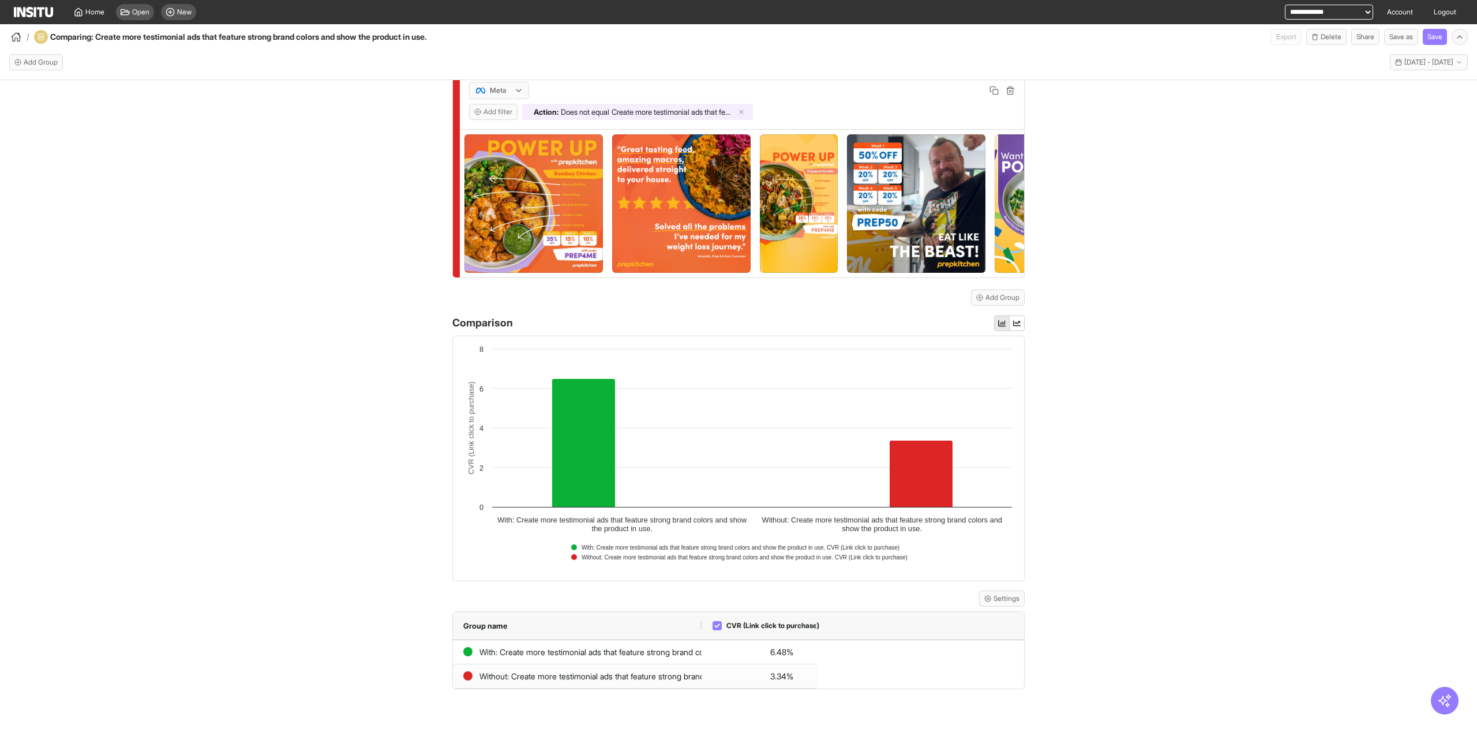
drag, startPoint x: 563, startPoint y: 628, endPoint x: 696, endPoint y: 639, distance: 133.7
click at [699, 639] on div at bounding box center [701, 626] width 5 height 28
click at [1001, 601] on button "Settings" at bounding box center [1002, 599] width 46 height 16
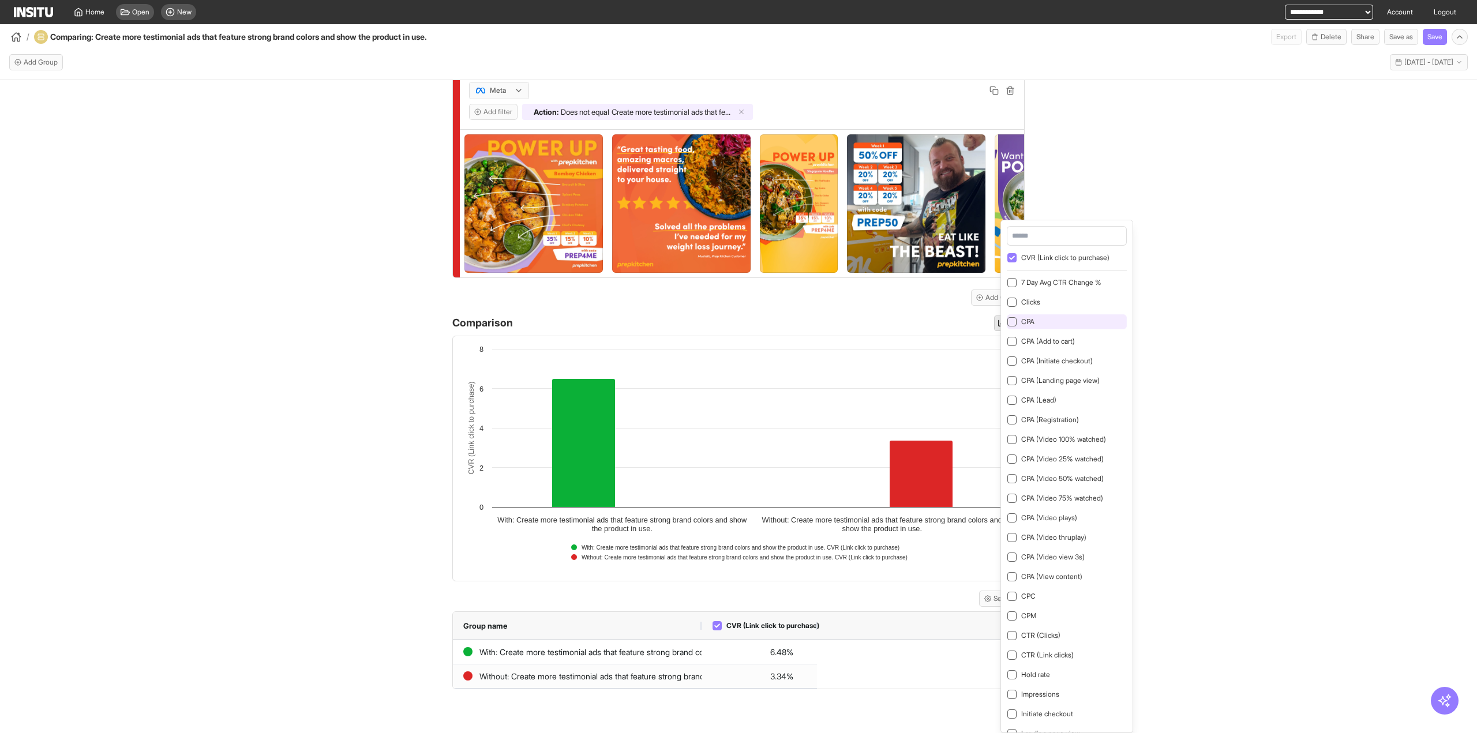
click at [1013, 317] on div at bounding box center [1011, 321] width 9 height 9
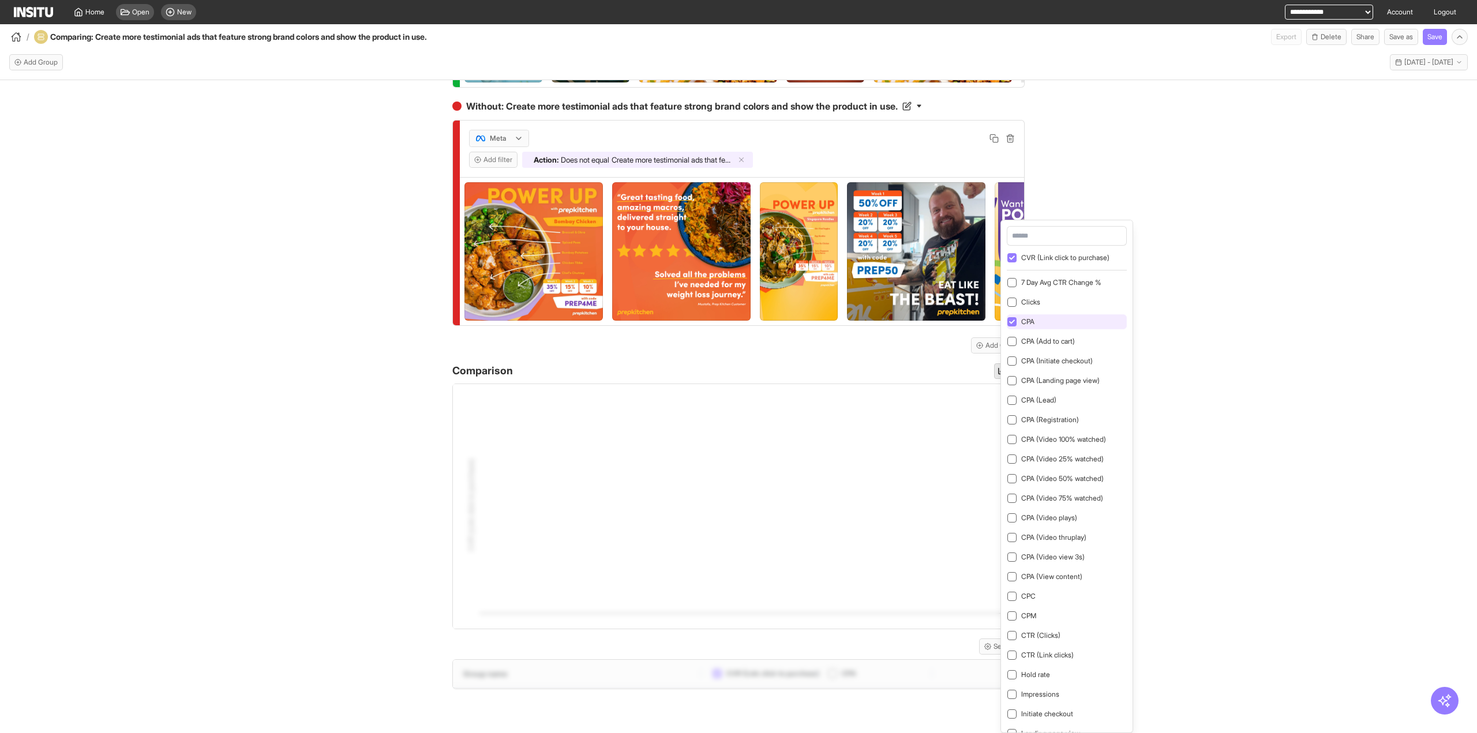
scroll to position [243, 0]
click at [795, 654] on div "Settings" at bounding box center [738, 647] width 572 height 16
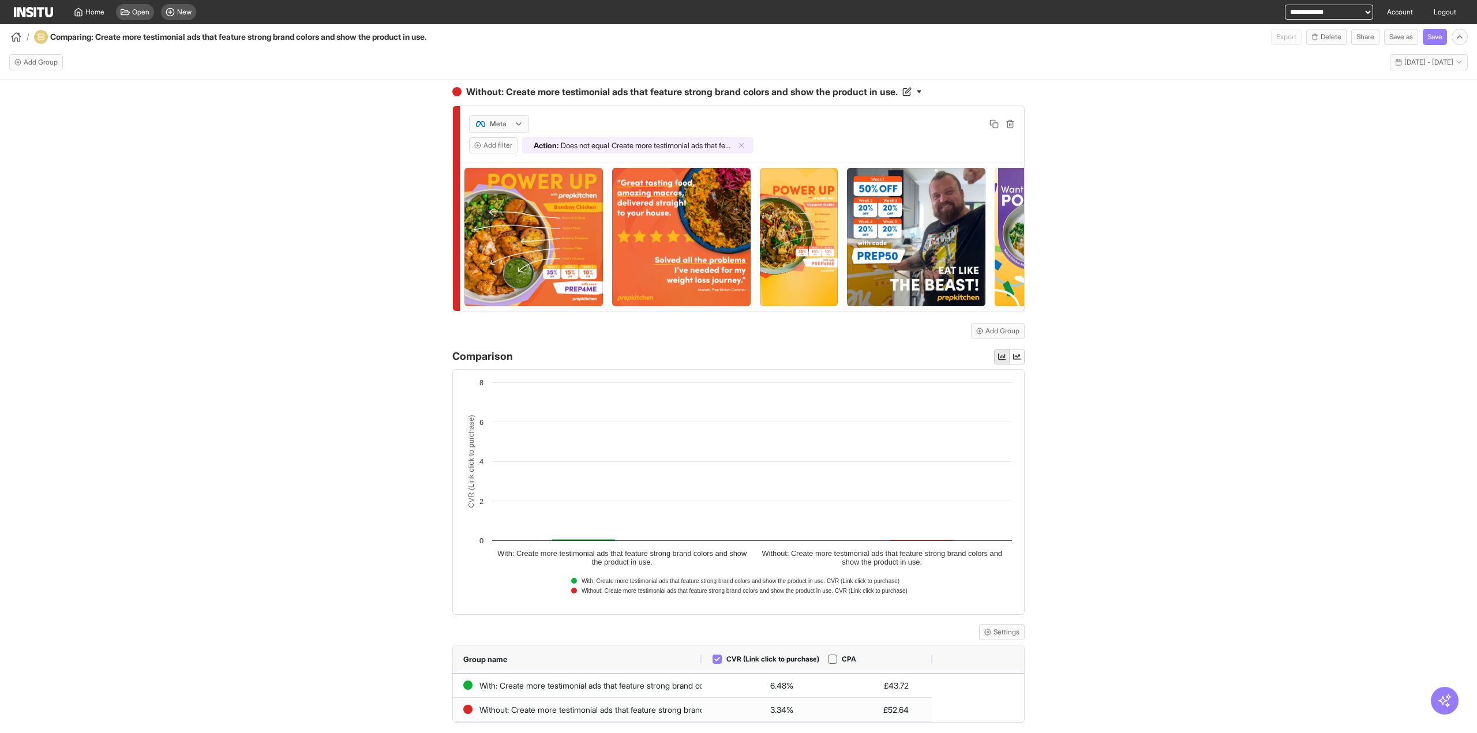
scroll to position [291, 0]
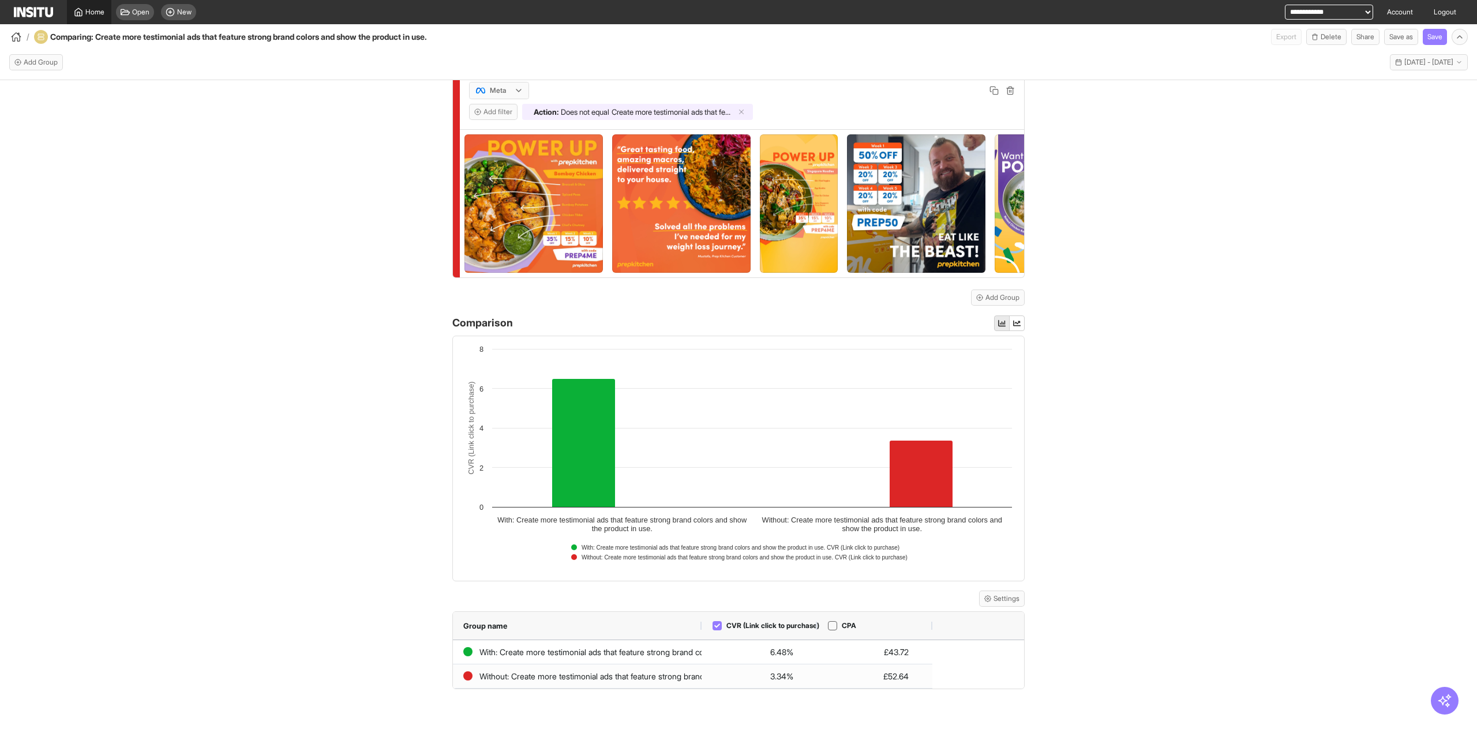
drag, startPoint x: 84, startPoint y: 13, endPoint x: 93, endPoint y: 19, distance: 11.2
click at [84, 12] on div "Home" at bounding box center [89, 12] width 31 height 9
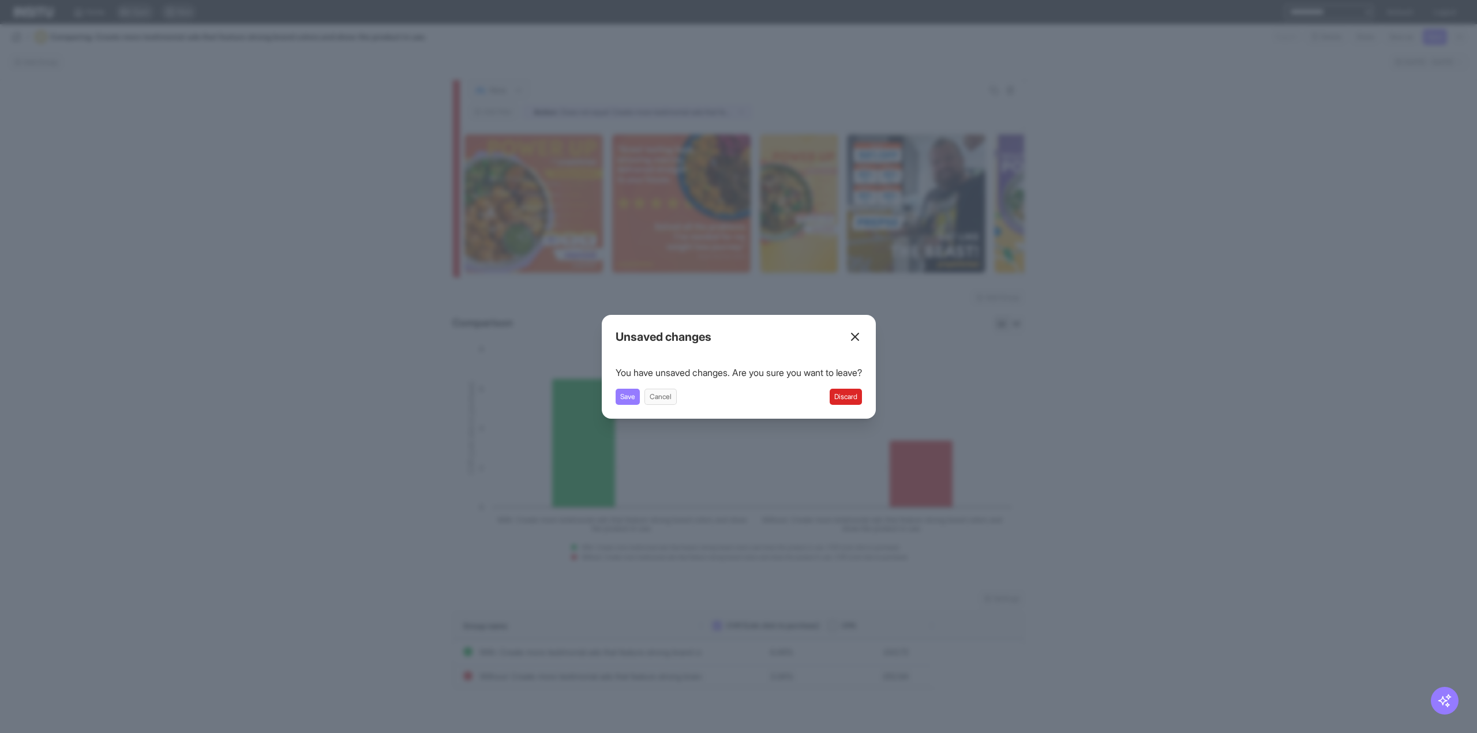
click at [854, 391] on button "Discard" at bounding box center [846, 397] width 32 height 16
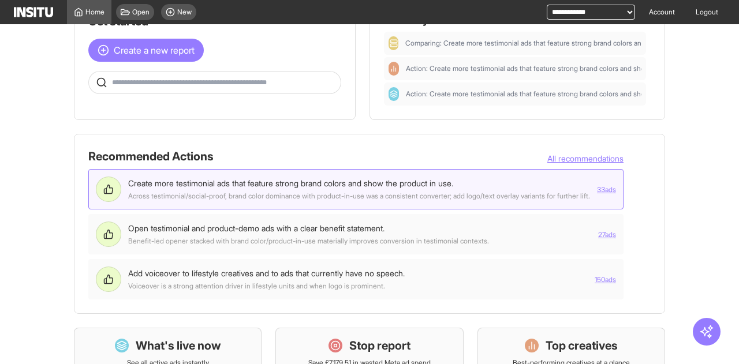
scroll to position [58, 0]
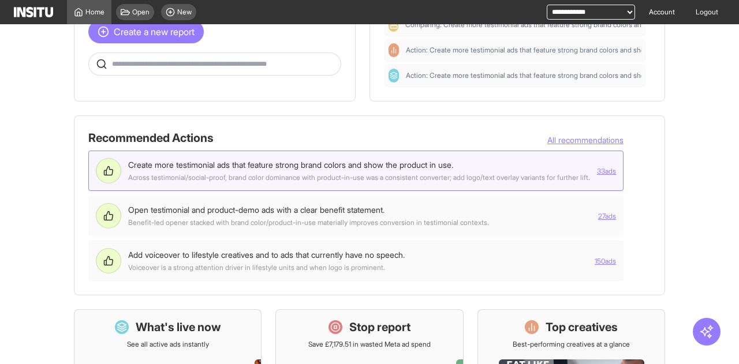
click at [534, 159] on div "Create more testimonial ads that feature strong brand colors and show the produ…" at bounding box center [359, 170] width 462 height 23
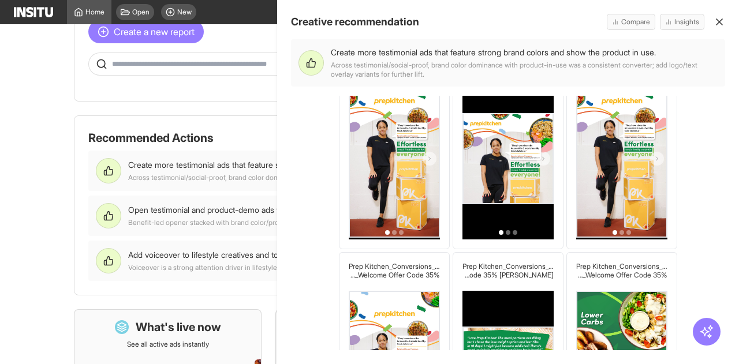
scroll to position [0, 0]
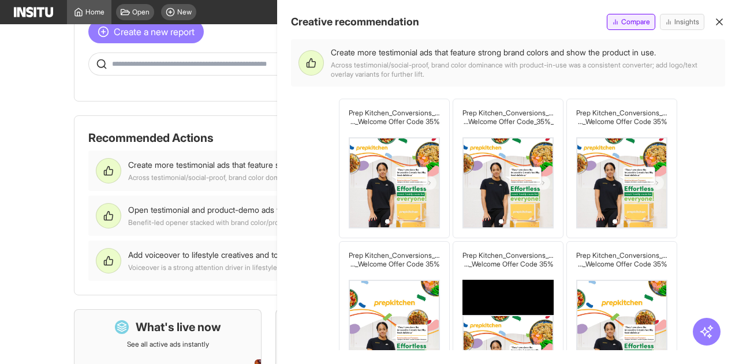
click at [627, 24] on span "Compare" at bounding box center [635, 21] width 29 height 9
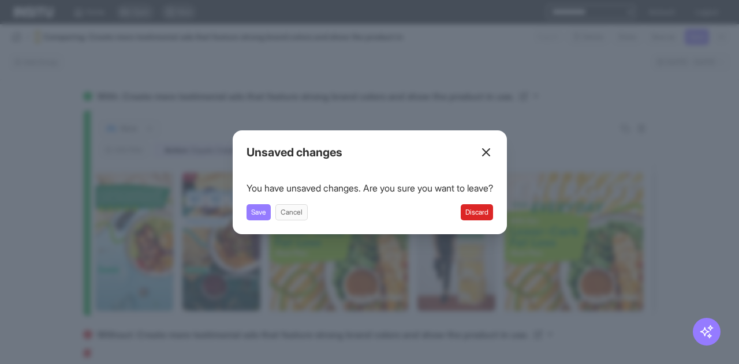
click at [493, 213] on button "Discard" at bounding box center [476, 212] width 32 height 16
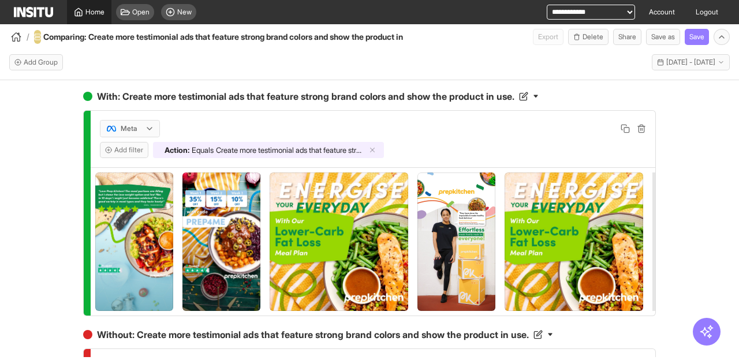
click at [89, 10] on span "Home" at bounding box center [94, 12] width 19 height 9
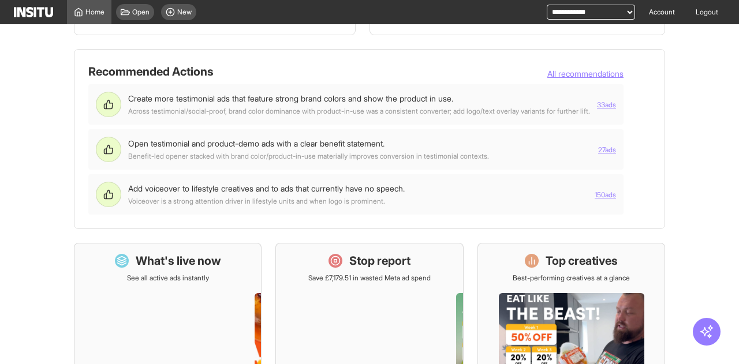
scroll to position [115, 0]
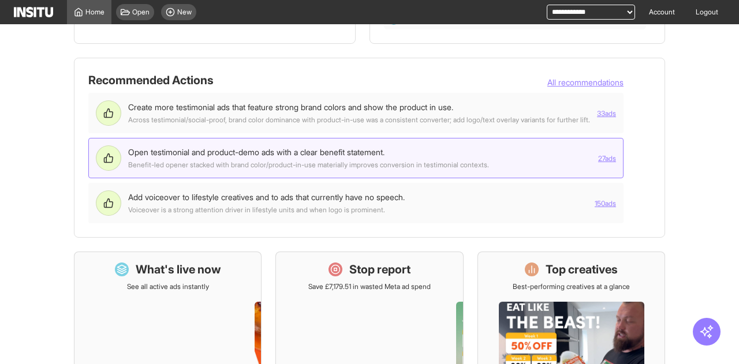
click at [410, 160] on div "Open testimonial and product-demo ads with a clear benefit statement. Benefit-l…" at bounding box center [308, 158] width 361 height 23
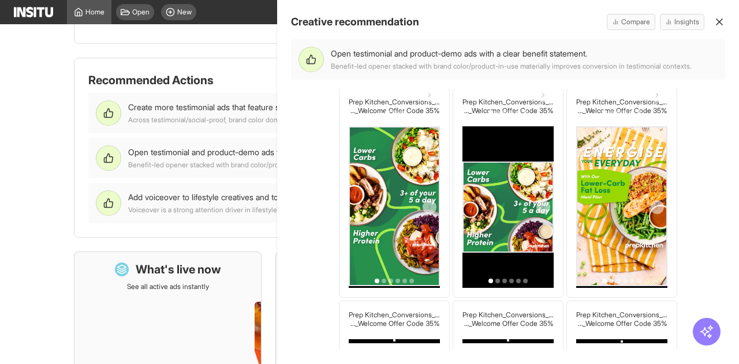
scroll to position [0, 0]
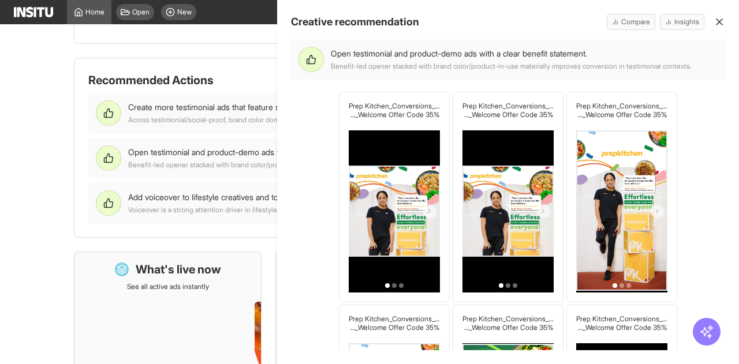
click at [715, 20] on icon "button" at bounding box center [719, 22] width 12 height 12
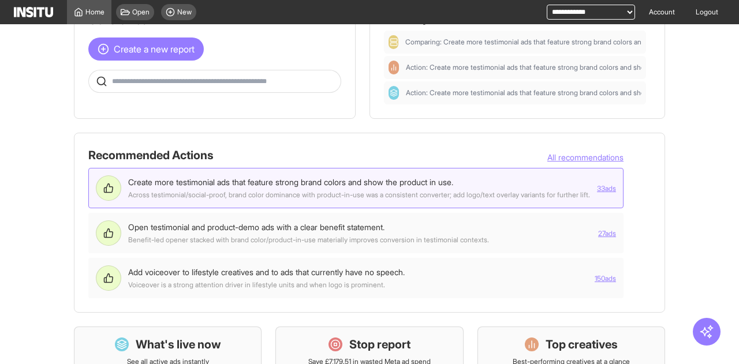
scroll to position [58, 0]
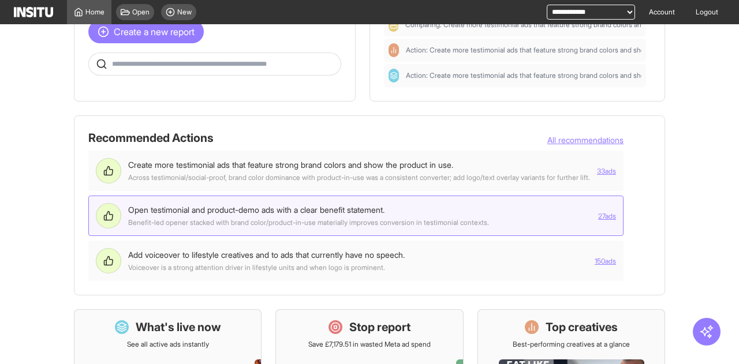
click at [616, 220] on button "27 ads" at bounding box center [607, 216] width 18 height 9
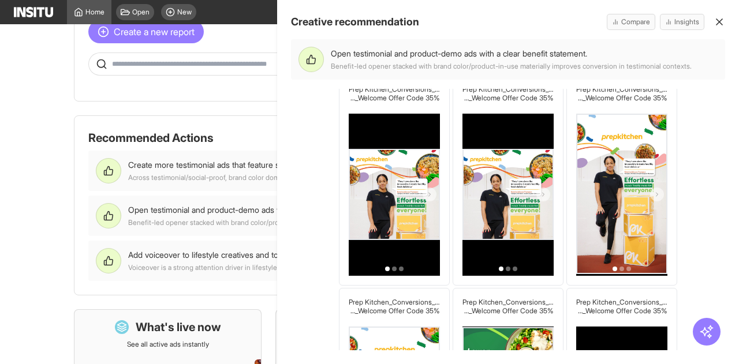
scroll to position [0, 0]
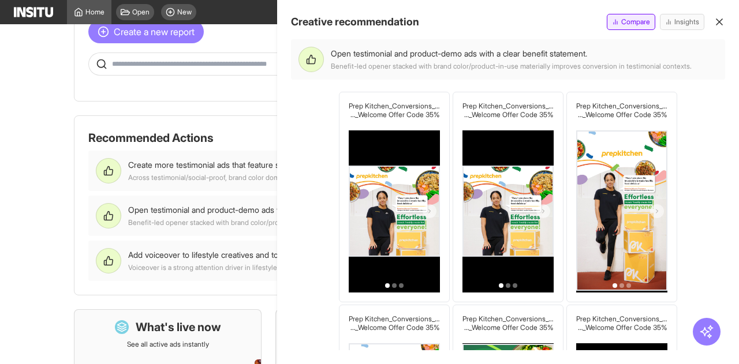
click at [635, 24] on span "Compare" at bounding box center [635, 21] width 29 height 9
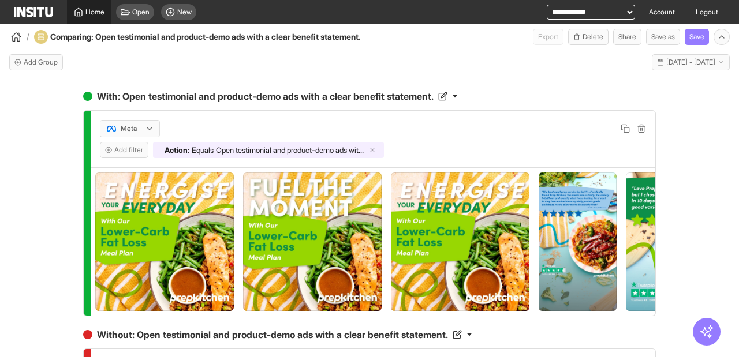
click at [80, 19] on link "Home" at bounding box center [89, 12] width 44 height 24
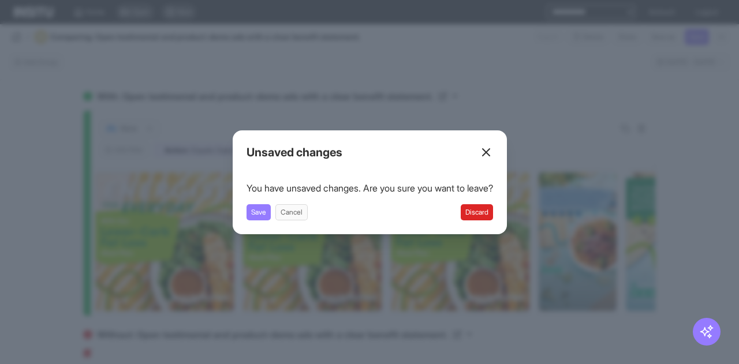
click at [485, 211] on button "Discard" at bounding box center [476, 212] width 32 height 16
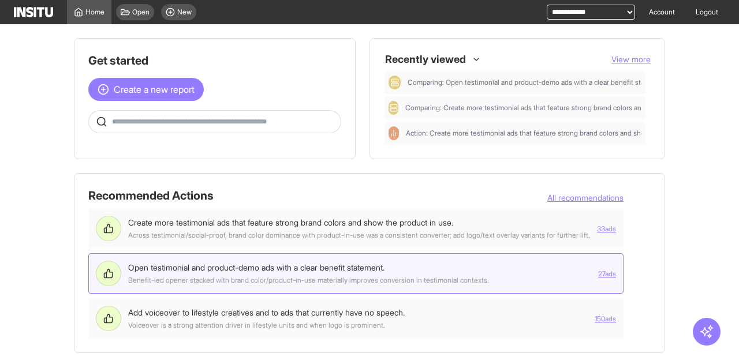
click at [616, 275] on button "27 ads" at bounding box center [607, 273] width 18 height 9
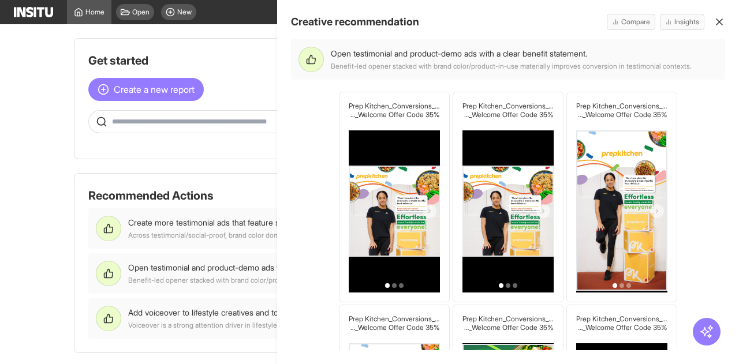
click at [721, 23] on icon "button" at bounding box center [719, 22] width 12 height 12
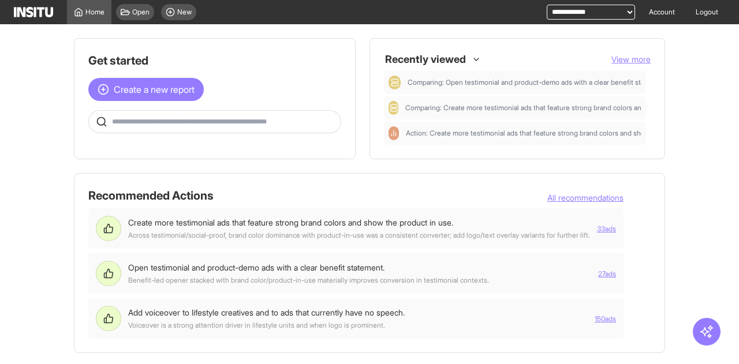
click at [46, 167] on main "Get started Create a new report Ask questions like: Which campaigns had the hig…" at bounding box center [369, 194] width 739 height 340
